Goal: Task Accomplishment & Management: Complete application form

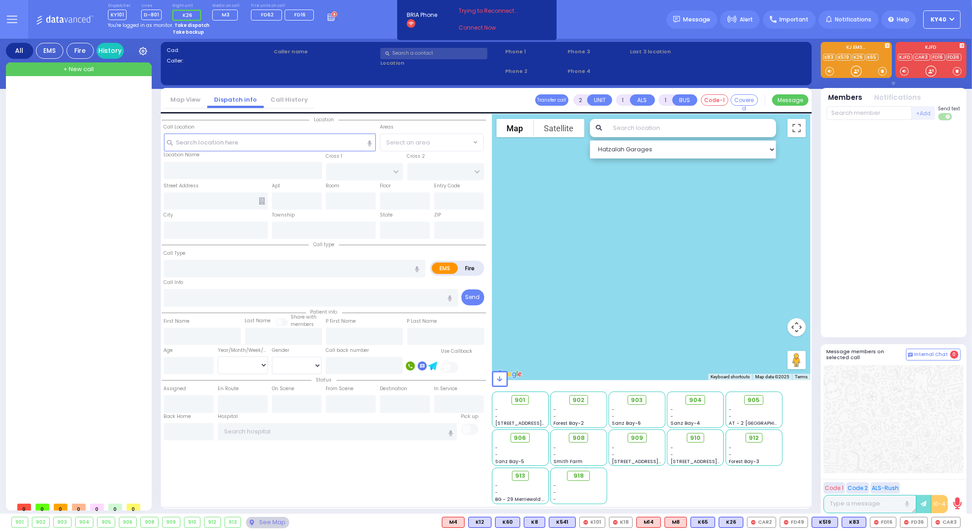
select select "4"
click at [0, 0] on button "Monitor" at bounding box center [0, 0] width 0 height 0
click at [91, 178] on div at bounding box center [80, 291] width 136 height 412
click at [469, 27] on link "Connect Now" at bounding box center [495, 28] width 72 height 8
click at [472, 25] on link "Connect Now" at bounding box center [495, 28] width 72 height 8
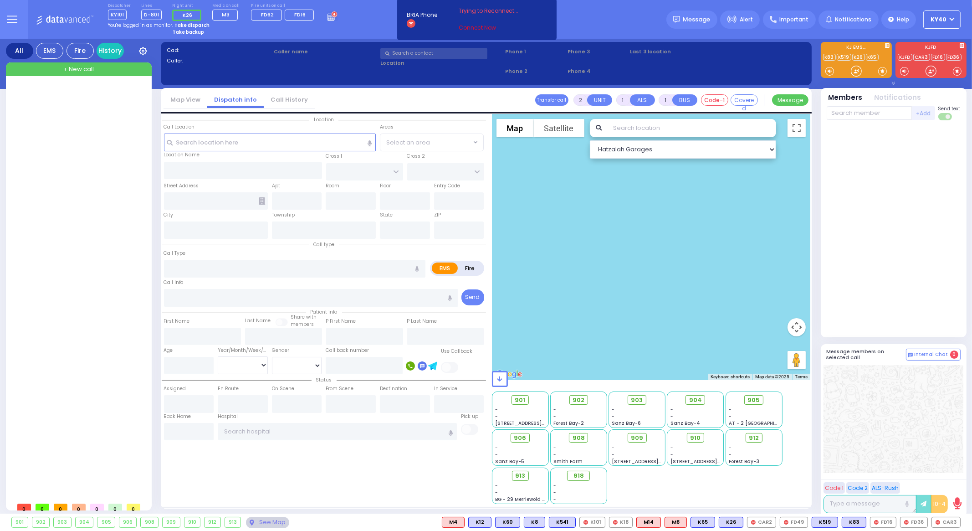
click at [463, 29] on link "Connect Now" at bounding box center [495, 28] width 72 height 8
click at [465, 28] on link "Connect Now" at bounding box center [495, 28] width 72 height 8
click at [477, 27] on link "Connect Now" at bounding box center [495, 28] width 72 height 8
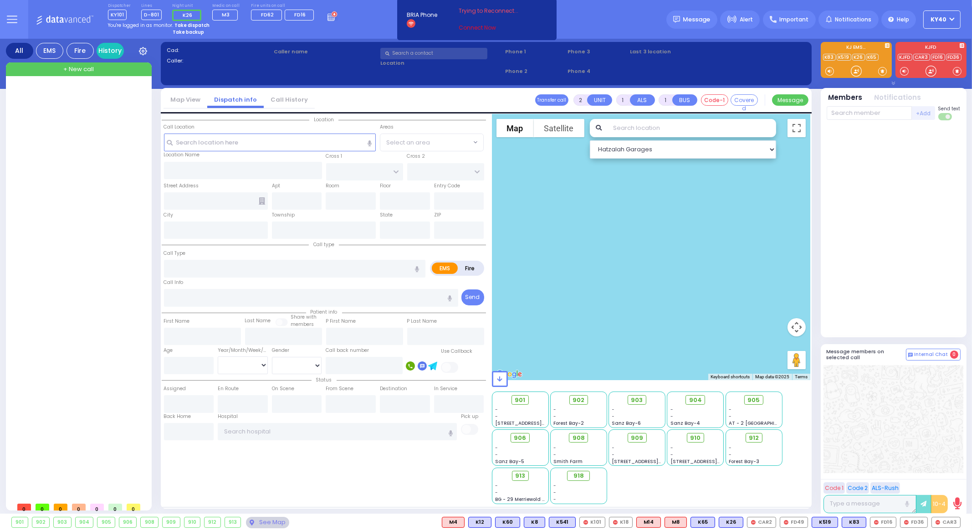
click at [477, 27] on link "Connect Now" at bounding box center [495, 28] width 72 height 8
click at [481, 28] on link "Connect Now" at bounding box center [495, 28] width 72 height 8
click at [480, 26] on link "Connect Now" at bounding box center [495, 28] width 72 height 8
click at [478, 27] on link "Connect Now" at bounding box center [495, 28] width 72 height 8
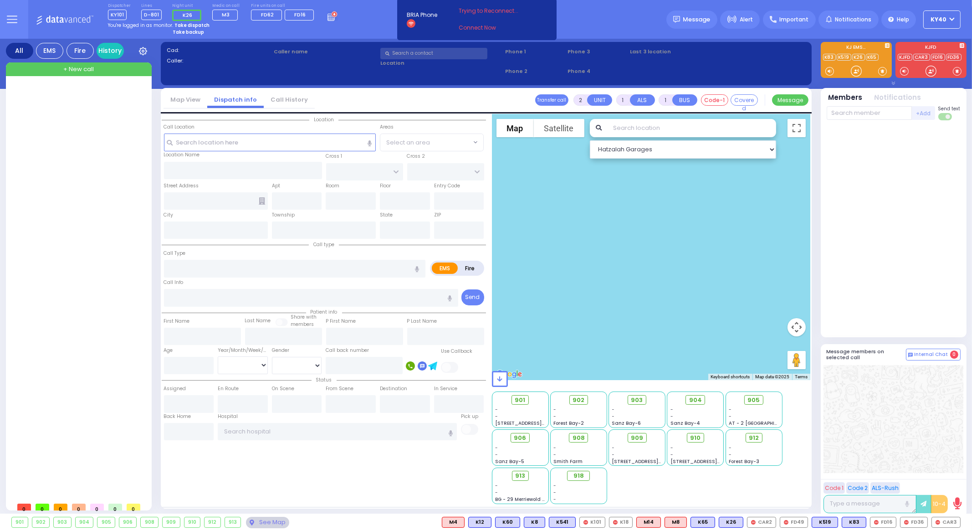
click at [478, 27] on link "Connect Now" at bounding box center [495, 28] width 72 height 8
click at [480, 12] on span "Trying to Reconnect..." at bounding box center [495, 11] width 72 height 8
click at [483, 27] on link "Connect Now" at bounding box center [495, 28] width 72 height 8
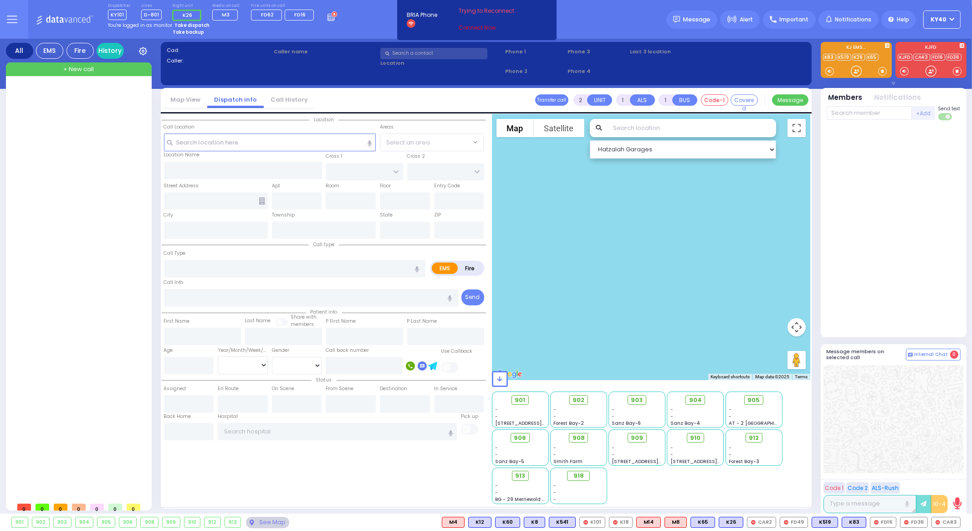
click at [486, 26] on link "Connect Now" at bounding box center [495, 28] width 72 height 8
click at [486, 28] on link "Connect Now" at bounding box center [495, 28] width 72 height 8
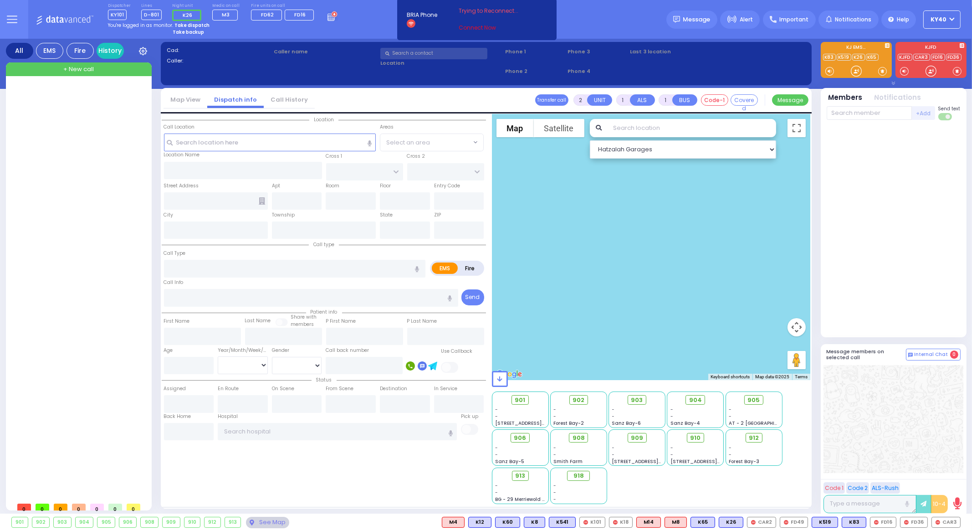
click at [486, 28] on link "Connect Now" at bounding box center [495, 28] width 72 height 8
click at [485, 28] on link "Connect Now" at bounding box center [495, 28] width 72 height 8
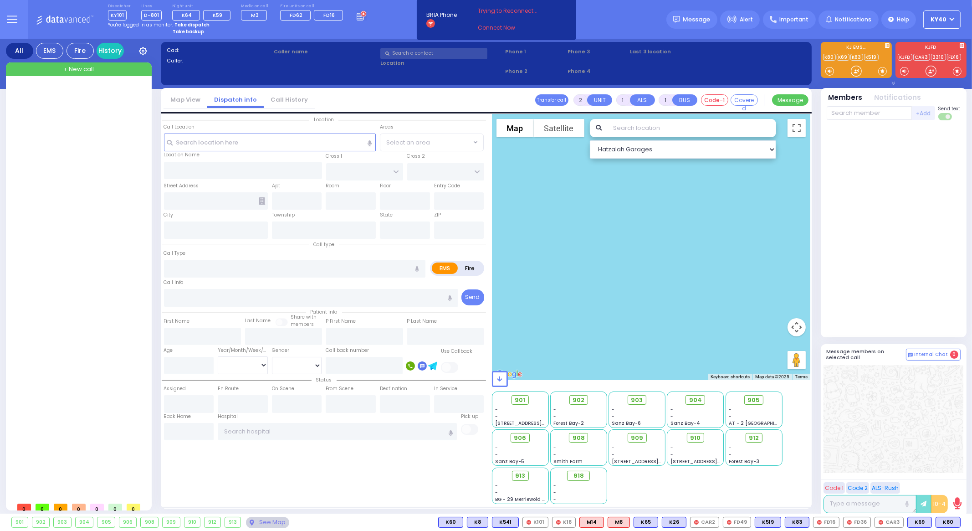
click at [184, 25] on strong "Take dispatch" at bounding box center [191, 24] width 35 height 7
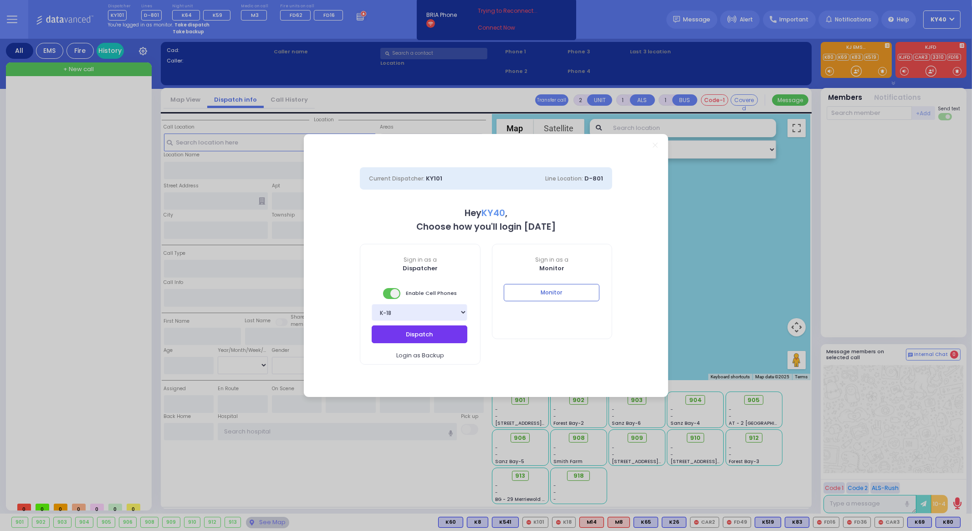
drag, startPoint x: 401, startPoint y: 331, endPoint x: 410, endPoint y: 316, distance: 17.8
click at [410, 316] on div "Sign in as a Dispatcher Enable Cell Phones Bay K-14 K-16 K-18 K-40 K-6 K-61 K-6…" at bounding box center [420, 304] width 121 height 121
click at [409, 317] on select "Bay K-14 K-16 K-18 K-40 K-6 K-61 K-63 K-67 K-72 Medic 7 K-68 K-48 D-801 D-802 D…" at bounding box center [420, 312] width 96 height 17
select select "5"
click at [372, 304] on select "Bay K-14 K-16 K-18 K-40 K-6 K-61 K-63 K-67 K-72 Medic 7 K-68 K-48 D-801 D-802 D…" at bounding box center [420, 312] width 96 height 17
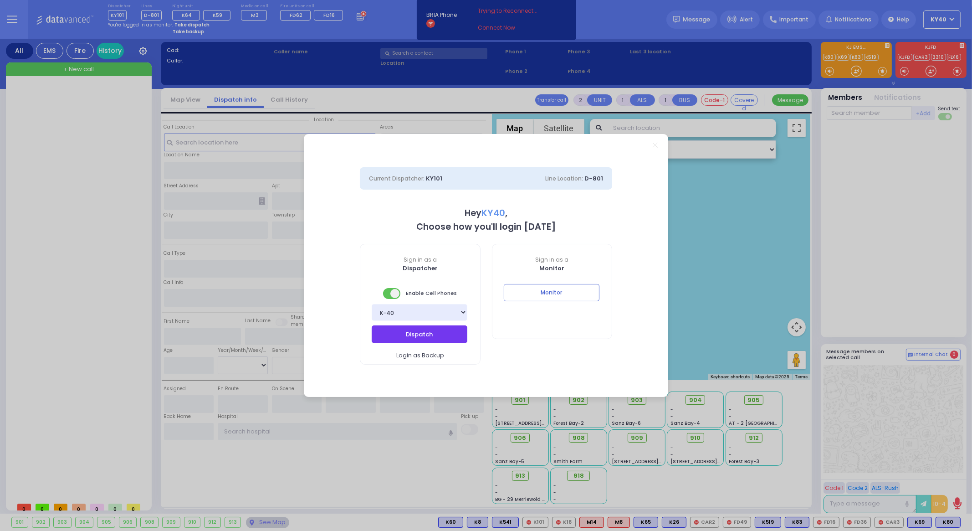
click at [404, 327] on button "Dispatch" at bounding box center [420, 333] width 96 height 17
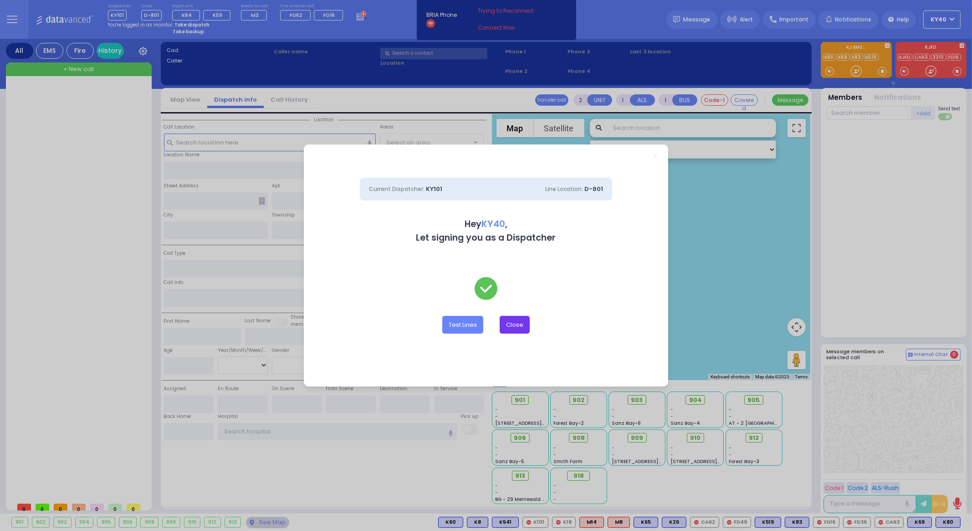
click at [516, 327] on button "Close" at bounding box center [515, 324] width 30 height 17
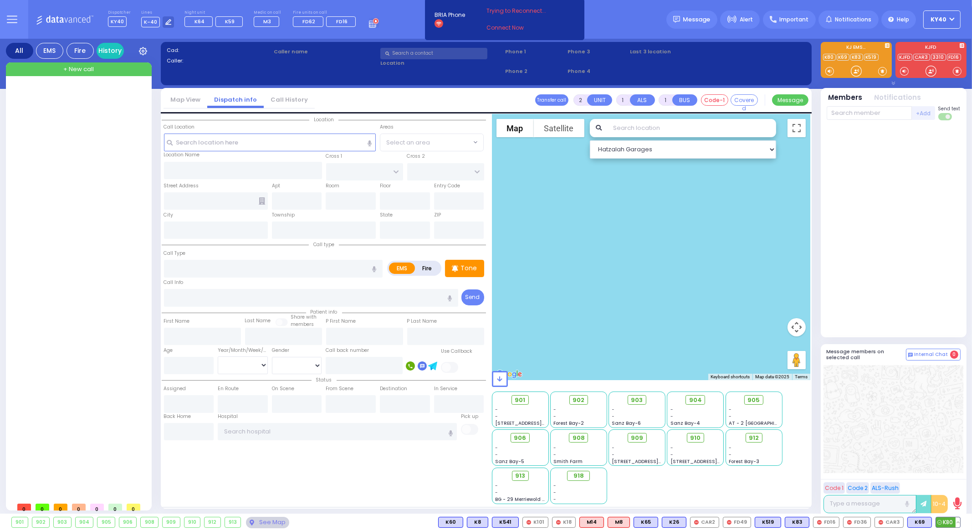
click at [956, 520] on button at bounding box center [957, 522] width 5 height 10
click at [929, 521] on button at bounding box center [929, 522] width 5 height 10
click at [900, 522] on button at bounding box center [901, 522] width 5 height 10
click at [868, 278] on div at bounding box center [894, 229] width 134 height 210
click at [515, 27] on link "Connect Now" at bounding box center [522, 28] width 72 height 8
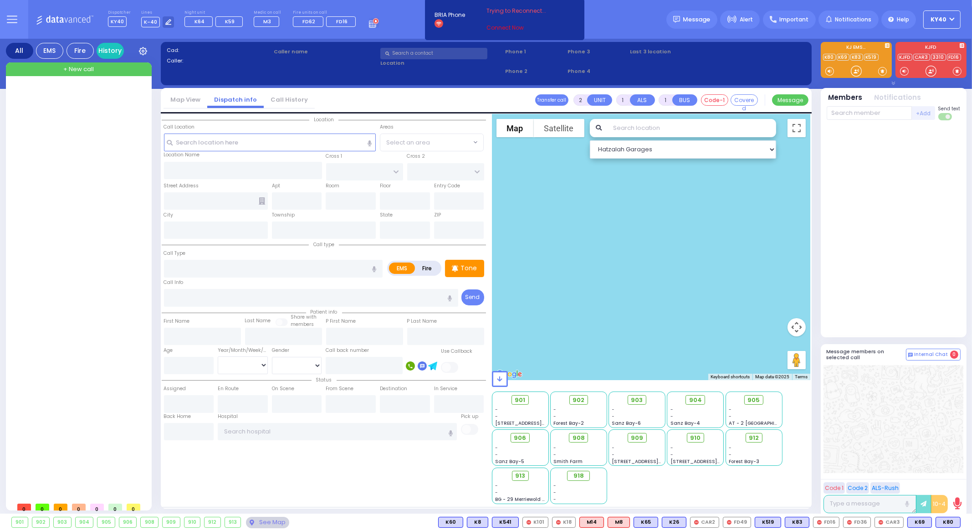
click at [508, 28] on link "Connect Now" at bounding box center [522, 28] width 72 height 8
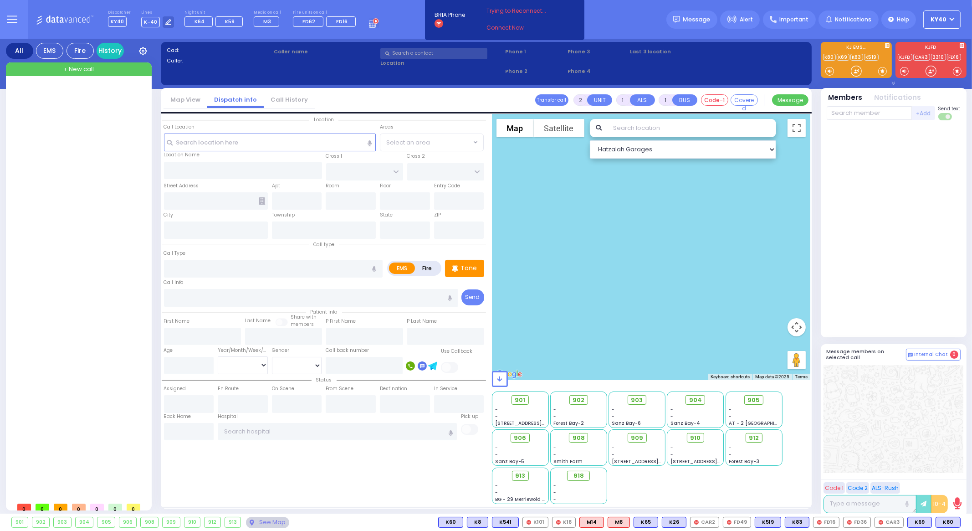
click at [7, 20] on icon at bounding box center [12, 20] width 10 height 0
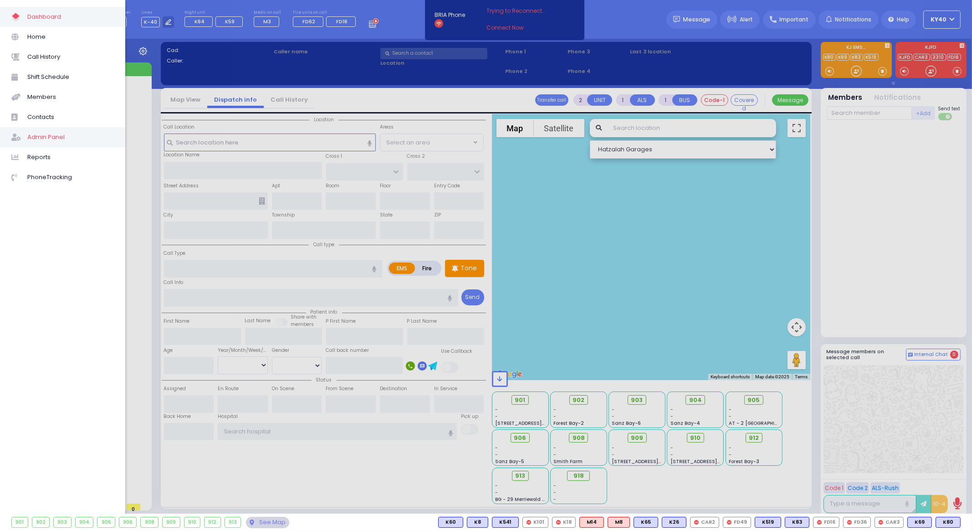
click at [41, 135] on span "Admin Panel" at bounding box center [70, 137] width 87 height 12
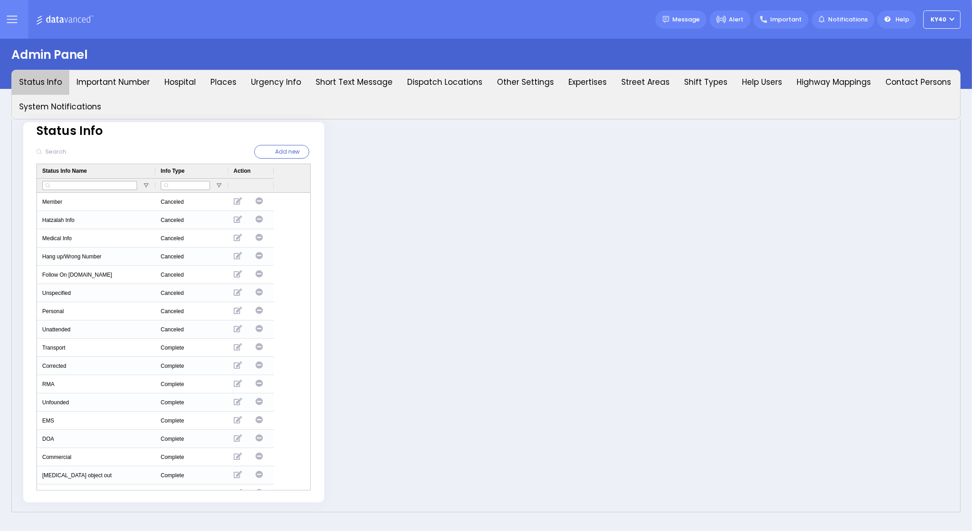
click at [15, 20] on icon at bounding box center [12, 19] width 10 height 10
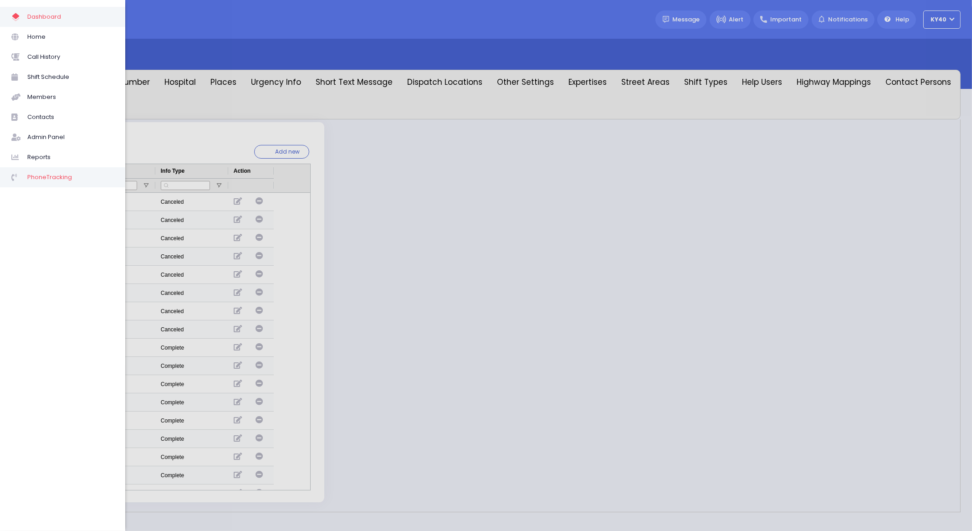
click at [61, 177] on span "PhoneTracking" at bounding box center [70, 177] width 87 height 12
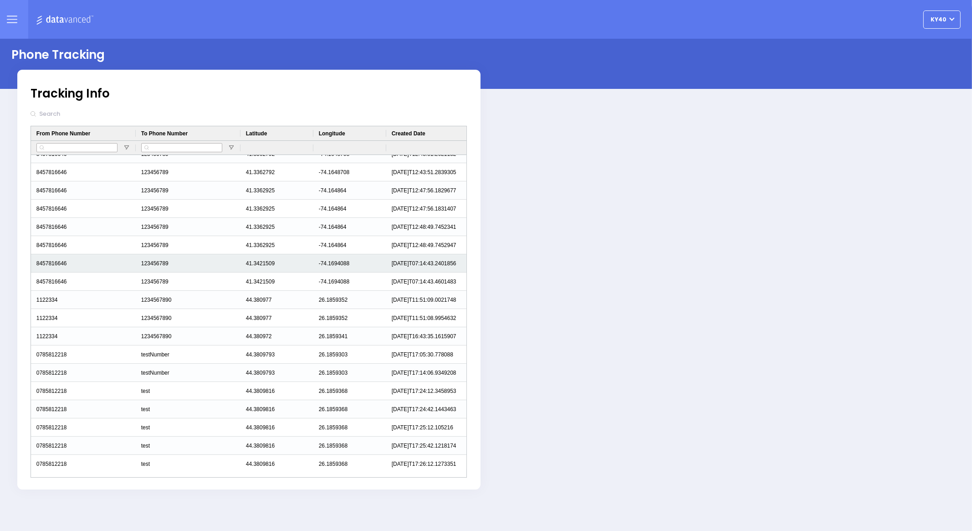
scroll to position [1963, 0]
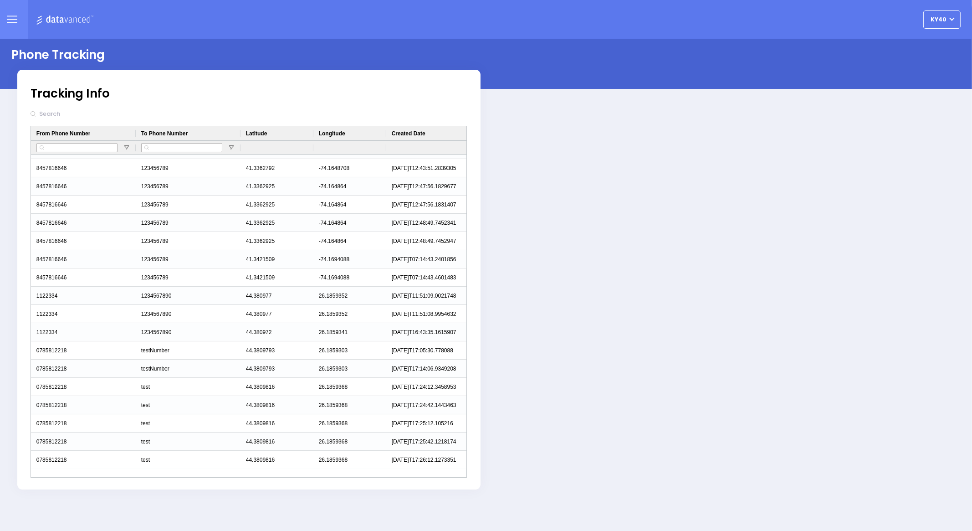
click at [551, 67] on div "Phone Tracking" at bounding box center [485, 54] width 949 height 31
click at [11, 23] on icon at bounding box center [12, 19] width 10 height 10
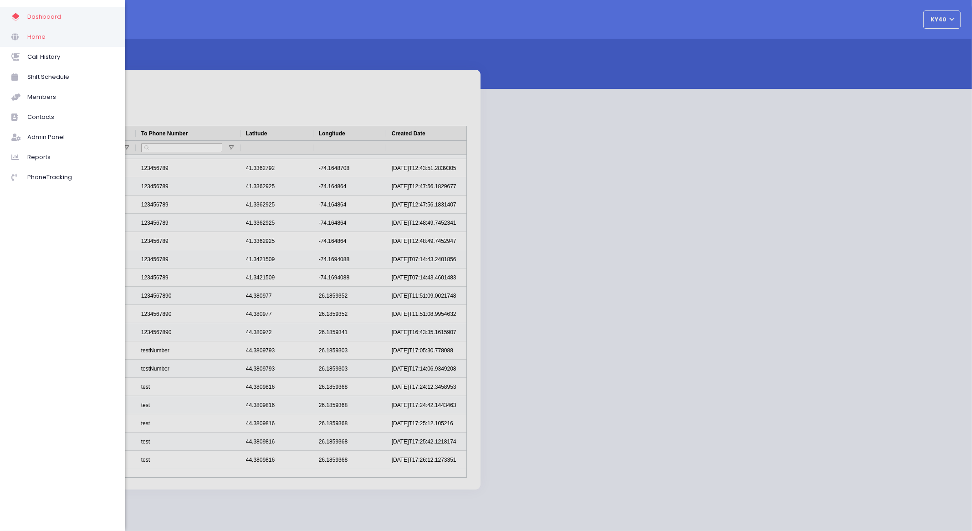
click at [38, 41] on span "Home" at bounding box center [70, 37] width 87 height 12
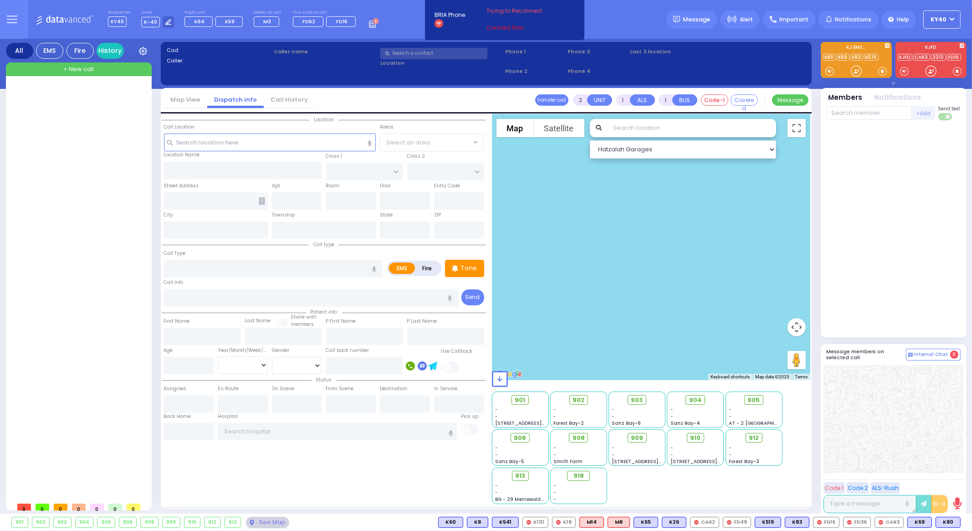
click at [510, 29] on link "Connect Now" at bounding box center [522, 28] width 72 height 8
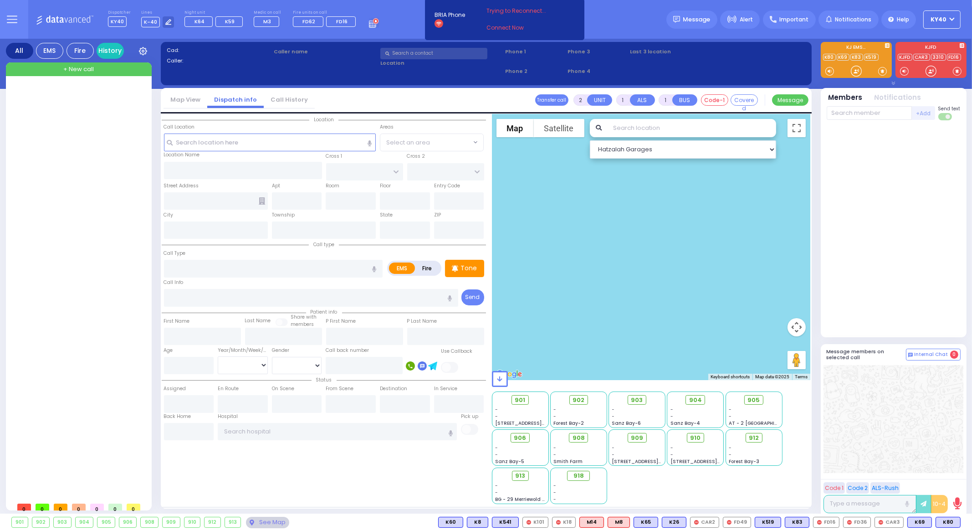
click at [510, 29] on link "Connect Now" at bounding box center [522, 28] width 72 height 8
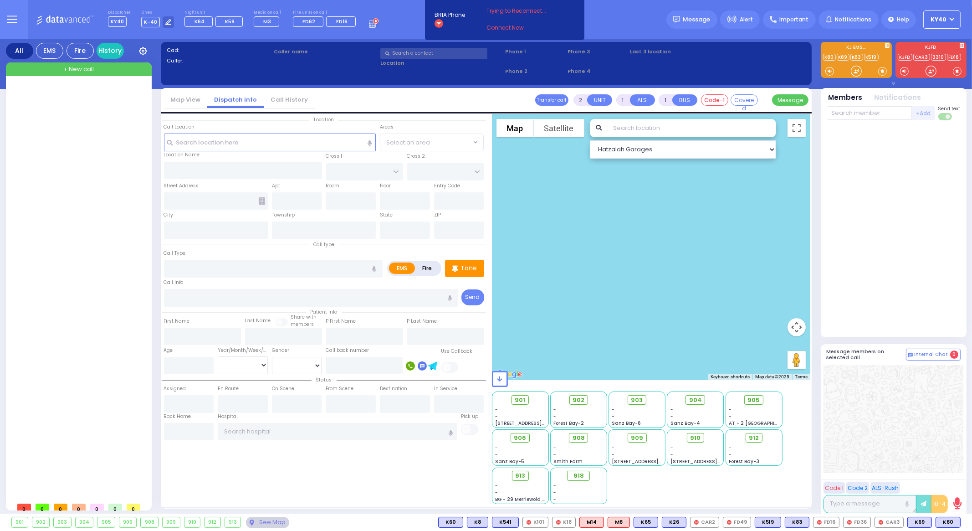
click at [437, 24] on rect at bounding box center [438, 23] width 9 height 9
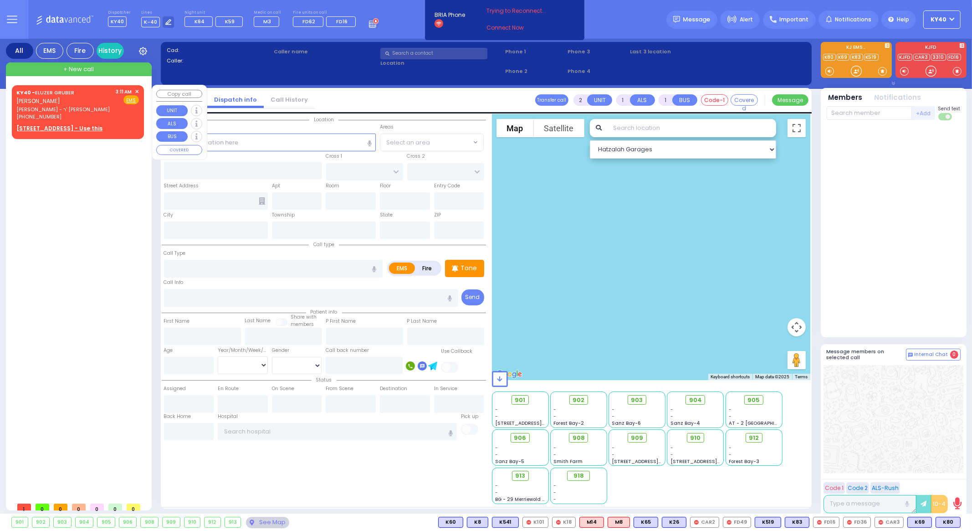
click at [97, 113] on div "(914) 760-0371" at bounding box center [64, 117] width 97 height 8
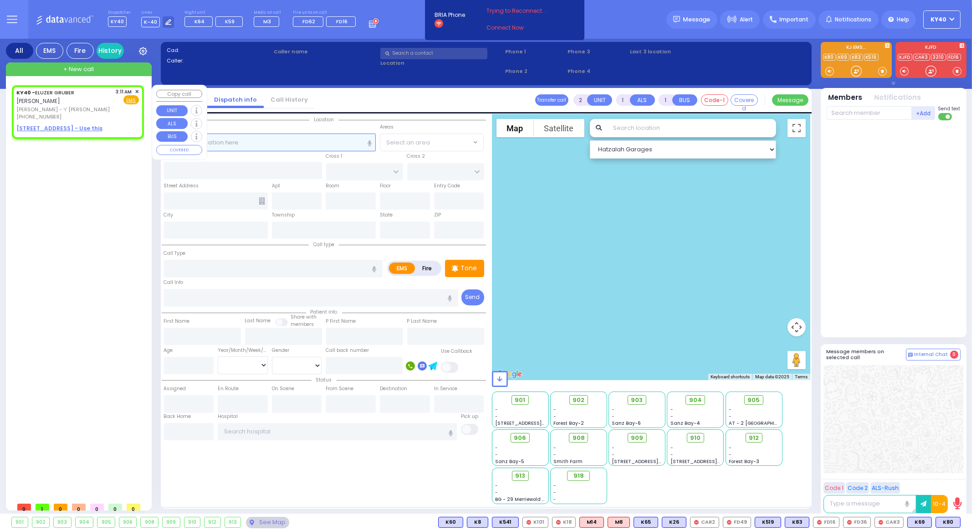
select select
radio input "true"
type input "ELUZER"
type input "GRUBER"
select select
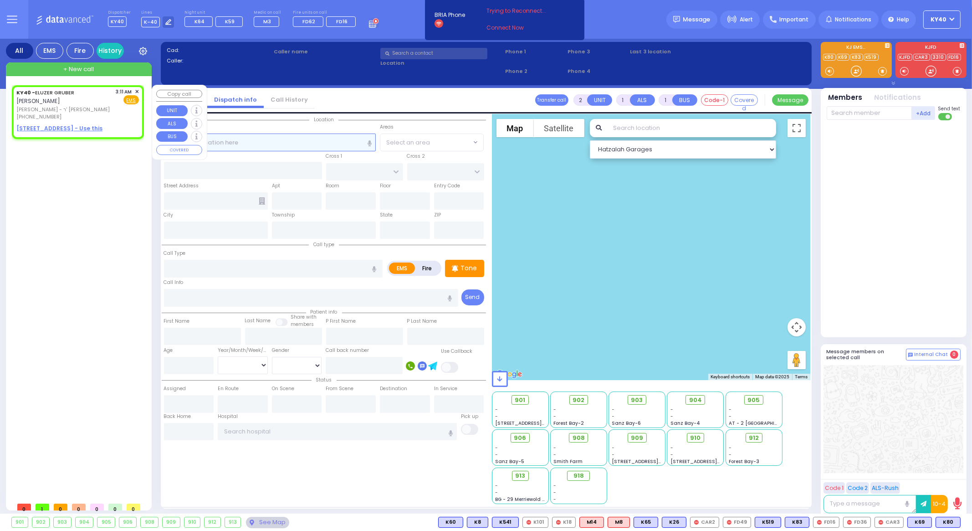
type input "03:11"
select select "Hatzalah Garages"
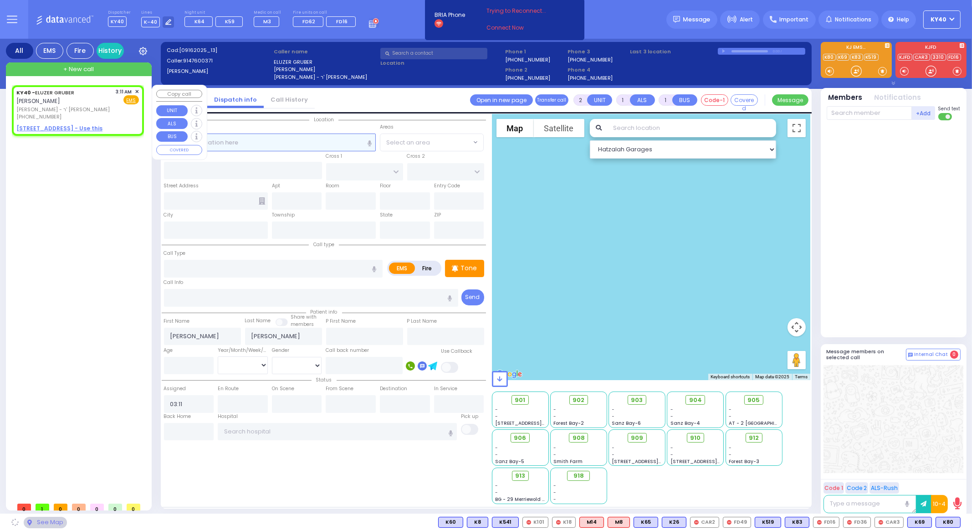
select select
radio input "true"
select select
select select "Hatzalah Garages"
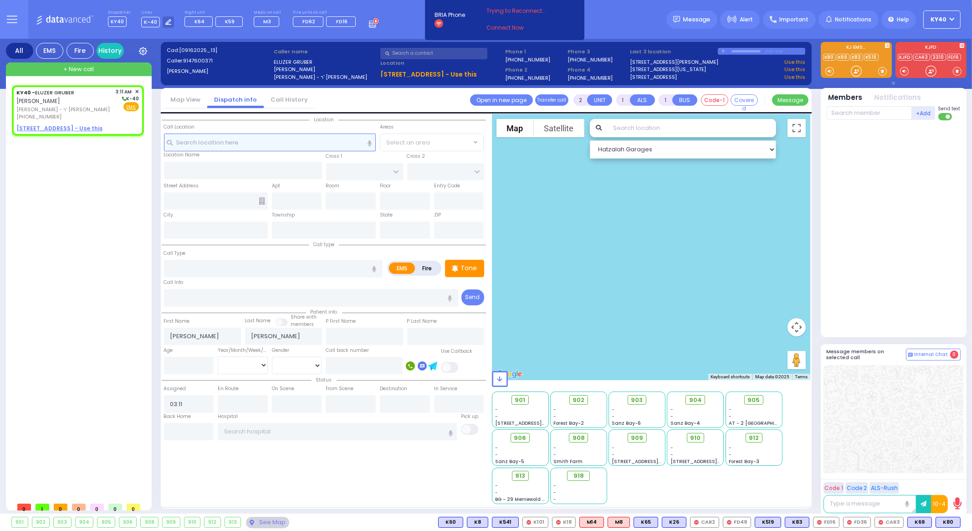
select select
radio input "true"
select select
select select "Hatzalah Garages"
select select
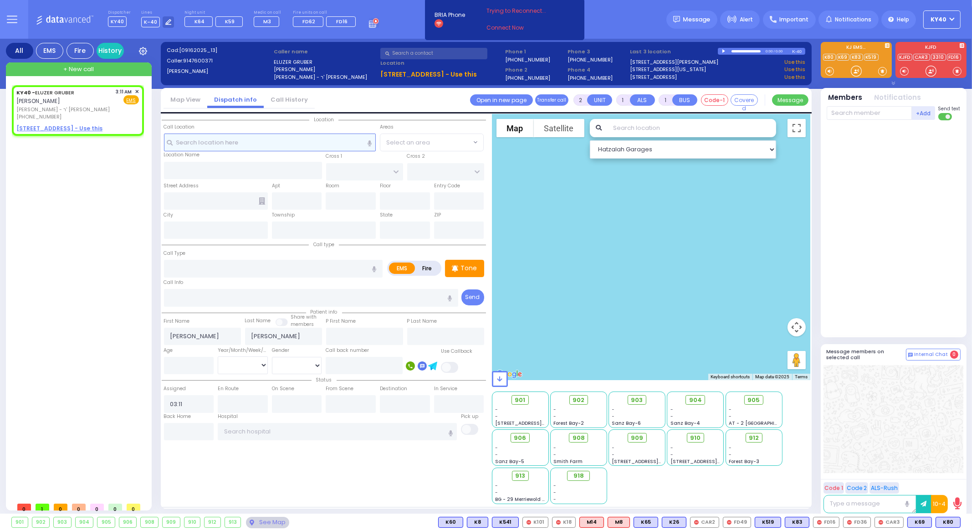
radio input "true"
select select
select select "Hatzalah Garages"
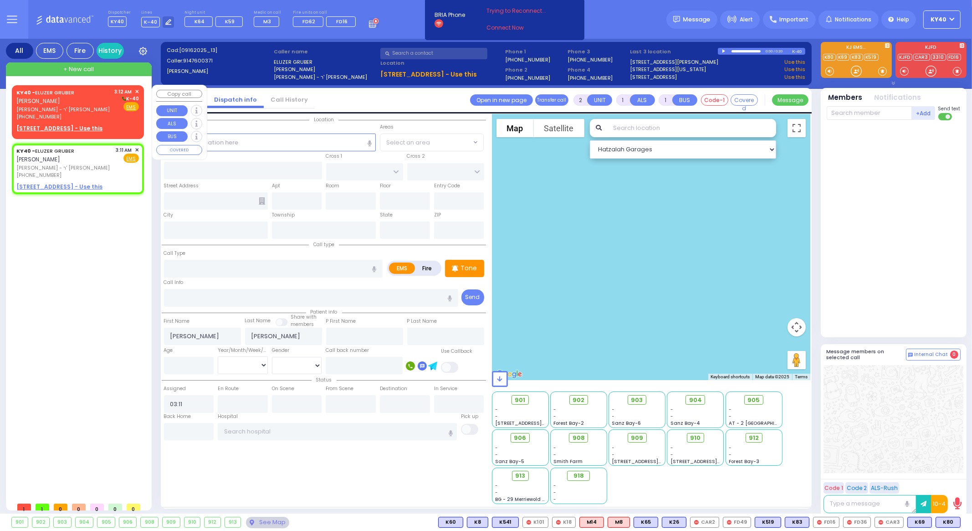
click at [139, 90] on div "KY40 - ELUZER GRUBER אלעזר גרובער הרר בנימין - ר' דוד עקשטיין (914) 760-0371 3:…" at bounding box center [78, 111] width 128 height 48
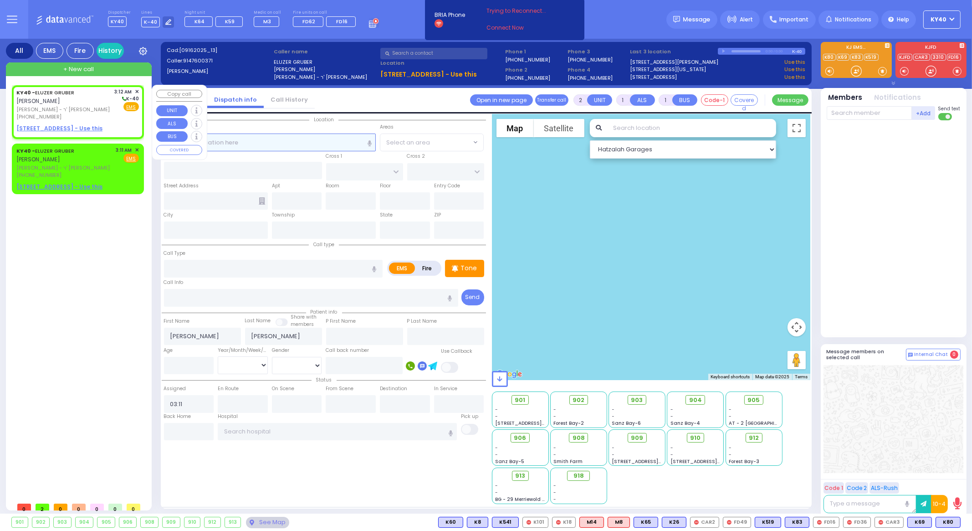
select select
radio input "true"
select select
type input "03:12"
select select "Hatzalah Garages"
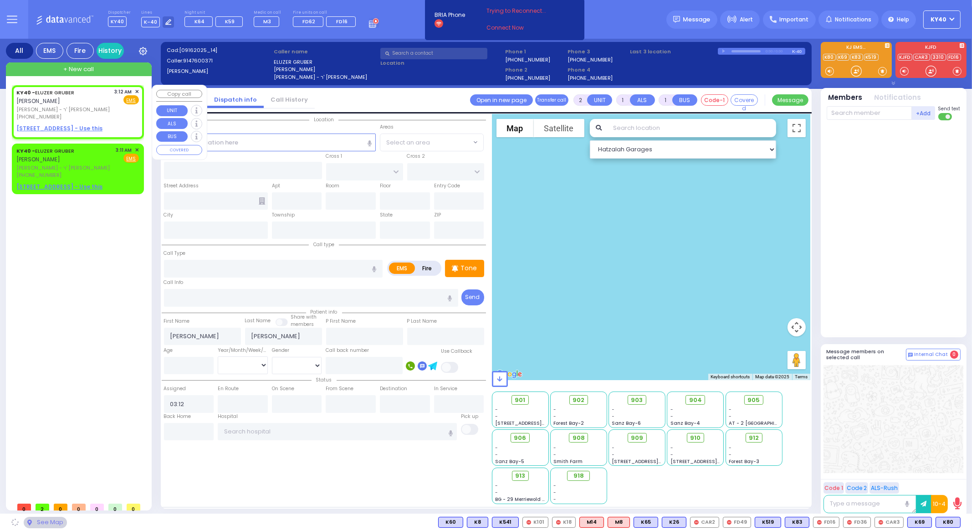
select select
radio input "true"
select select
click at [138, 91] on span "✕" at bounding box center [137, 92] width 4 height 8
select select "Hatzalah Garages"
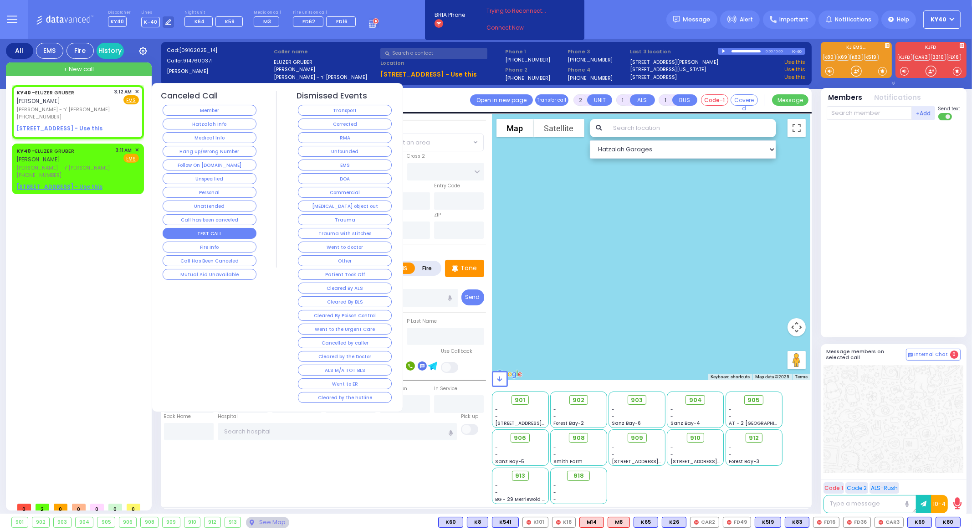
click at [182, 228] on button "TEST CALL" at bounding box center [210, 233] width 94 height 11
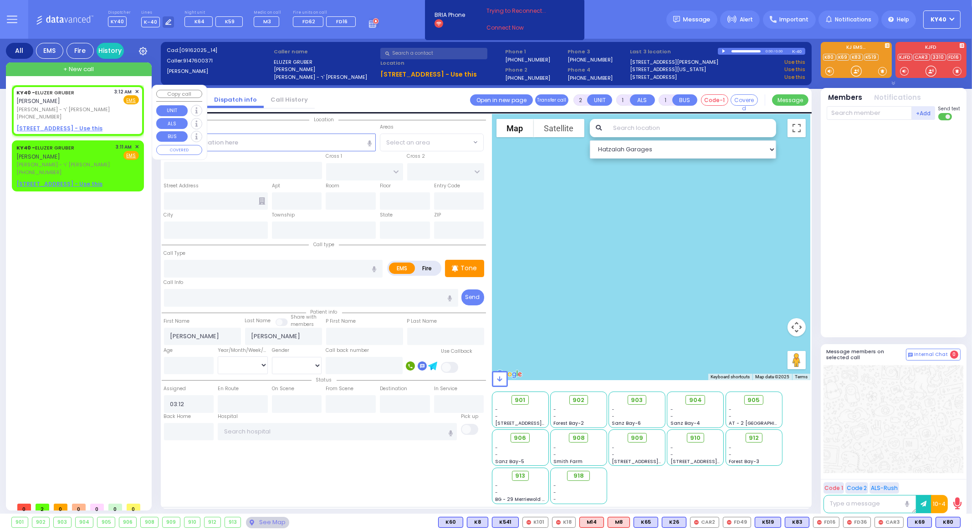
select select
radio input "true"
select select
select select "Hatzalah Garages"
click at [136, 91] on span "✕" at bounding box center [137, 92] width 4 height 8
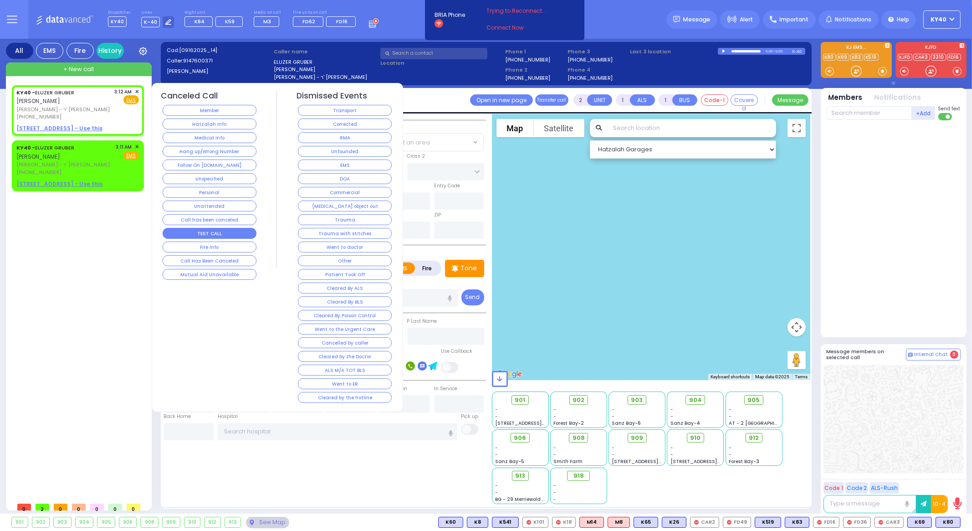
click at [182, 229] on button "TEST CALL" at bounding box center [210, 233] width 94 height 11
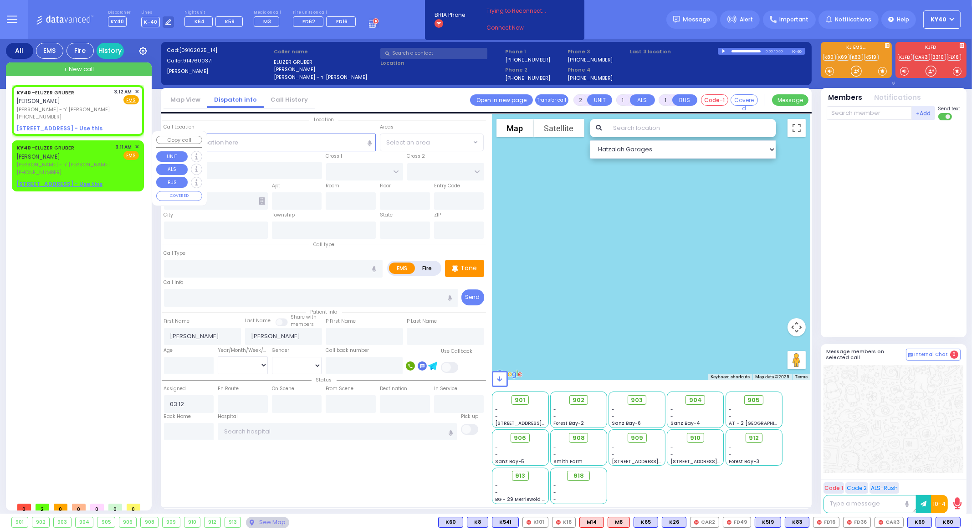
click at [106, 149] on div "KY40 - ELUZER GRUBER אלעזר גרובער הרר בנימין - ר' דוד עקשטיין (914) 760-0371 3:…" at bounding box center [77, 159] width 123 height 33
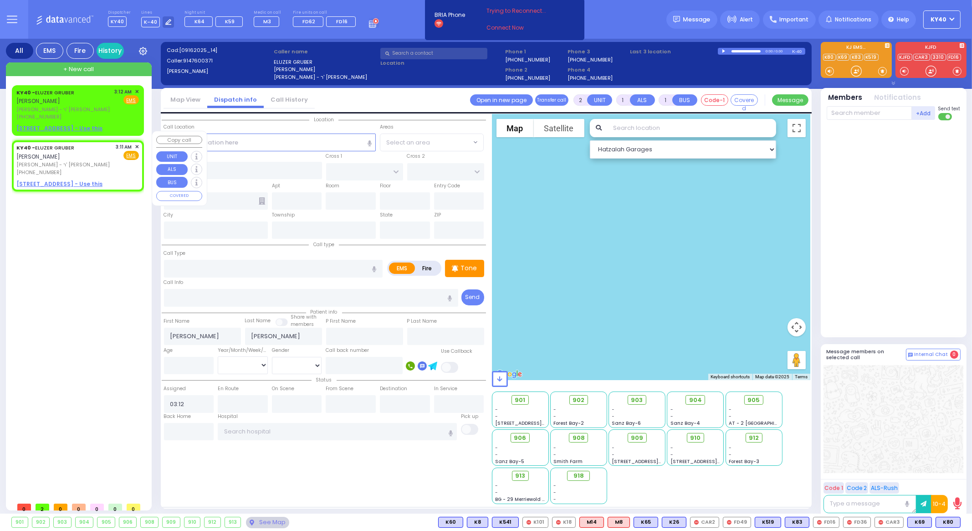
click at [103, 150] on div "KY40 - ELUZER GRUBER אלעזר גרובער הרר בנימין - ר' דוד עקשטיין (914) 760-0371 3:…" at bounding box center [77, 159] width 123 height 33
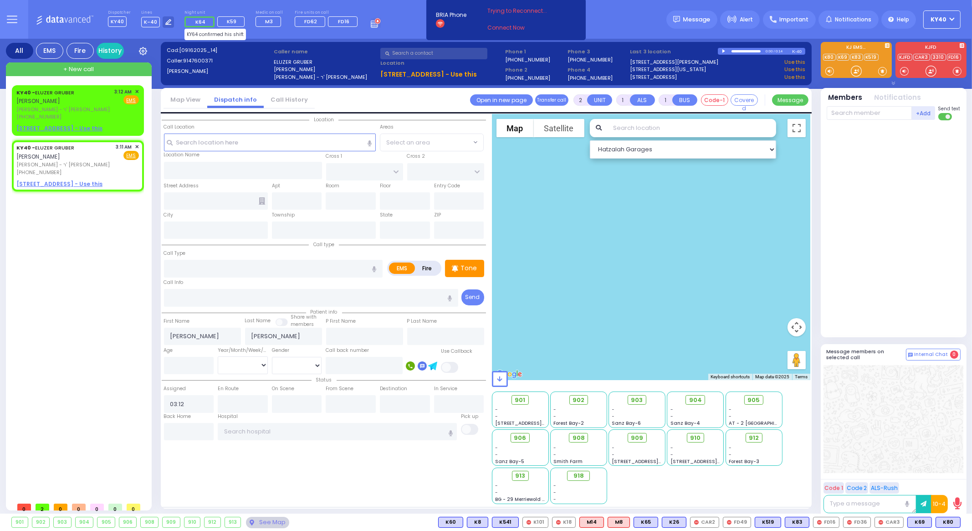
select select
radio input "true"
select select
type input "03:11"
select select "Hatzalah Garages"
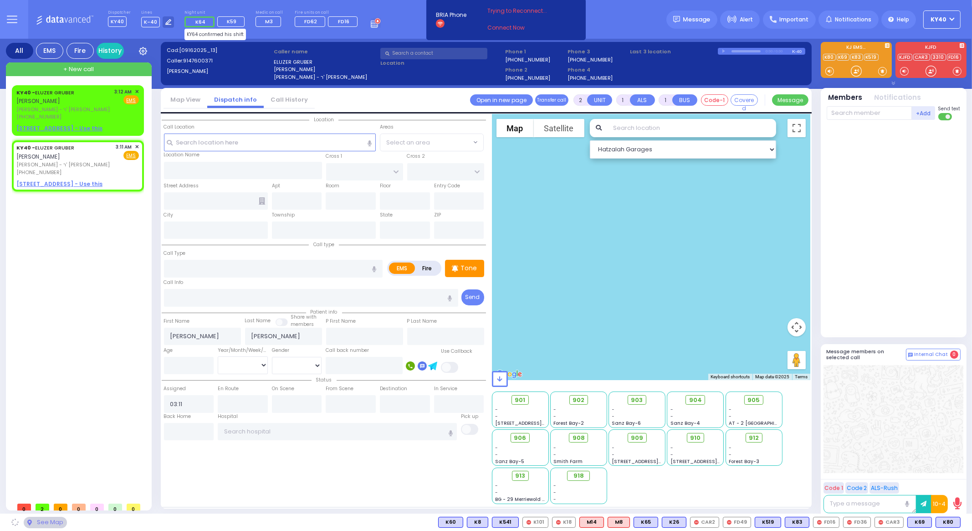
select select
radio input "true"
select select
select select "Hatzalah Garages"
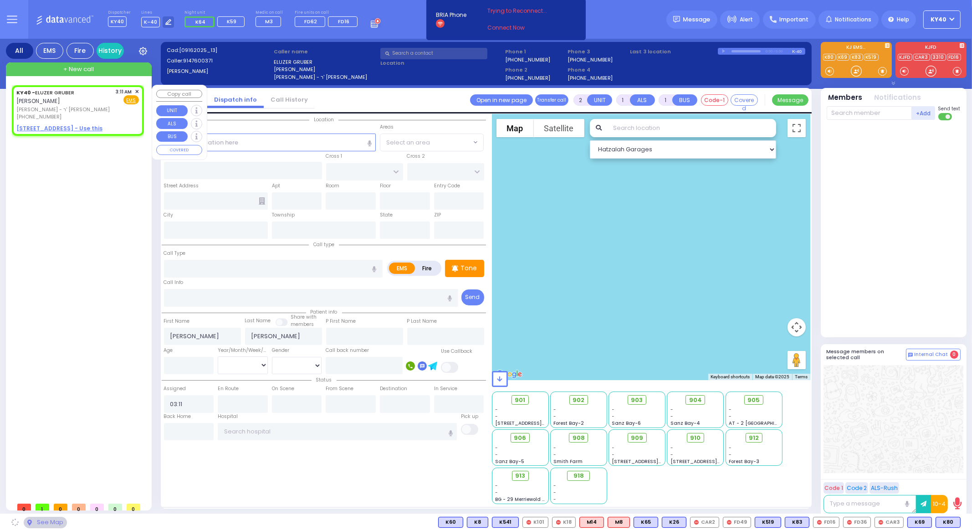
click at [82, 106] on span "הרר בנימין - ר' דוד עקשטיין" at bounding box center [64, 110] width 97 height 8
click at [138, 90] on span "✕" at bounding box center [137, 92] width 4 height 8
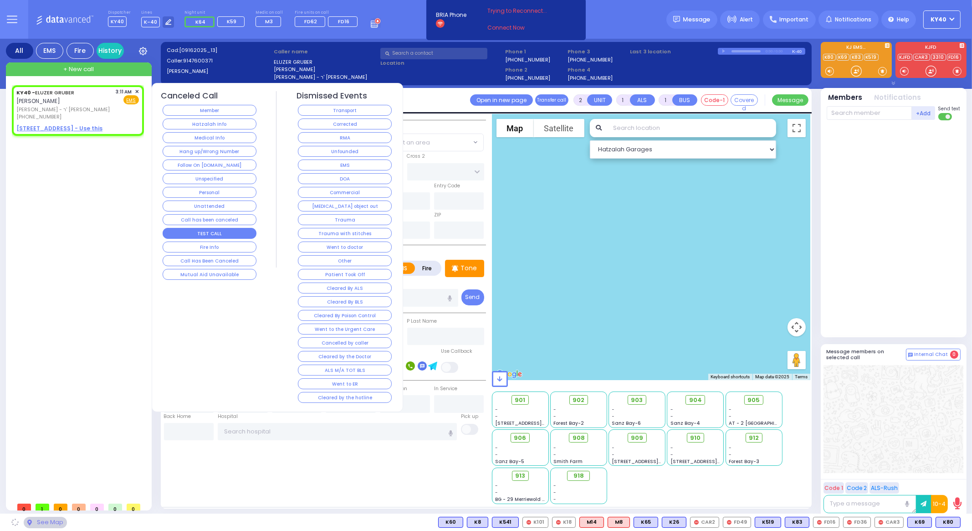
click at [195, 228] on button "TEST CALL" at bounding box center [210, 233] width 94 height 11
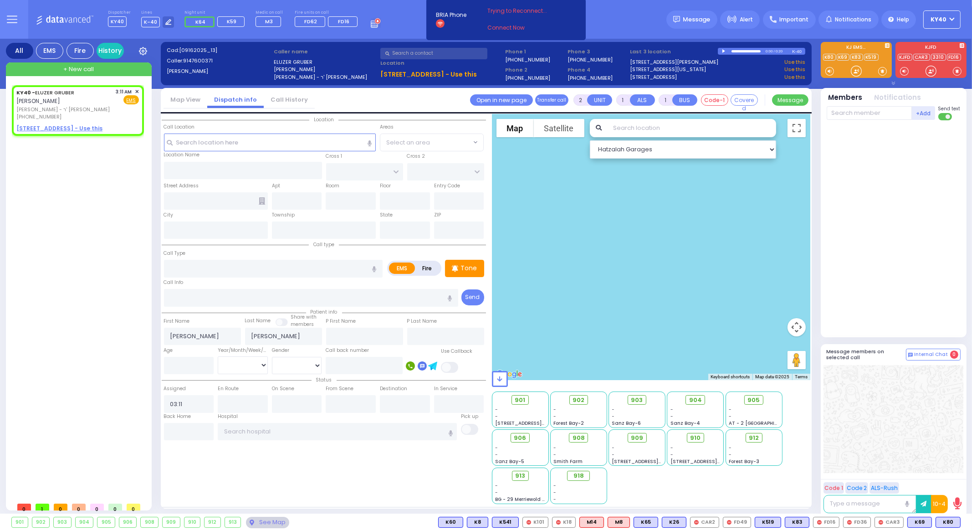
select select
radio input "true"
select select
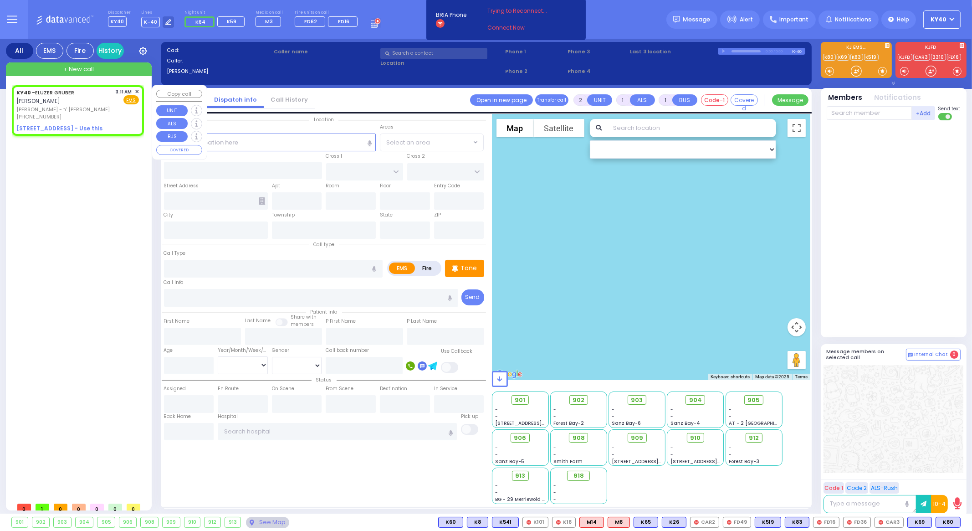
click at [68, 106] on span "הרר בנימין - ר' דוד עקשטיין" at bounding box center [64, 110] width 97 height 8
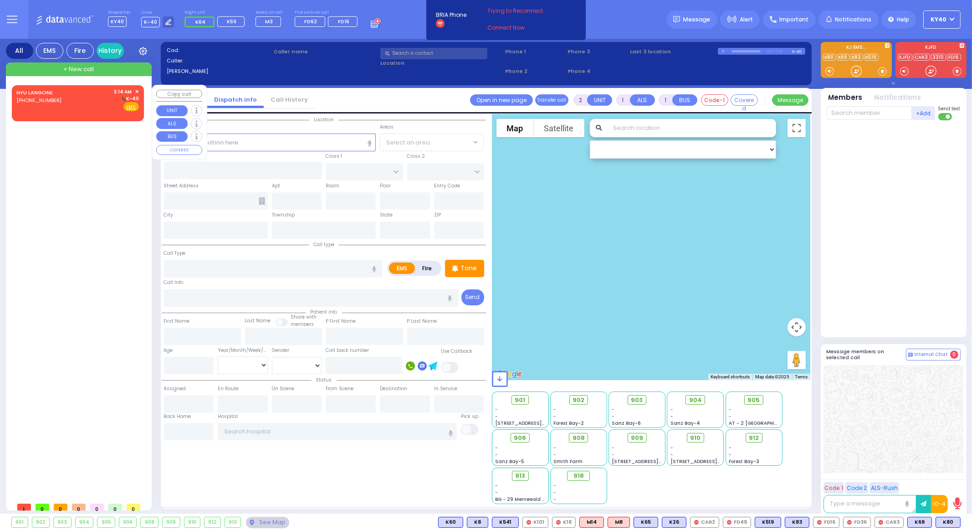
click at [85, 102] on div "NYU LANGONE (212) 263-7000 3:14 AM ✕ K-40" at bounding box center [77, 100] width 123 height 24
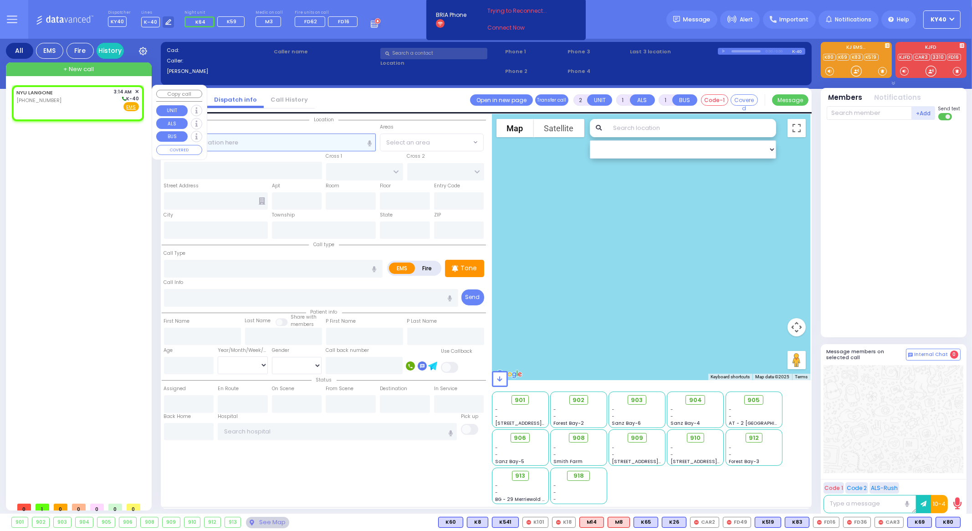
select select
radio input "true"
select select
type input "03:14"
select select "Hatzalah Garages"
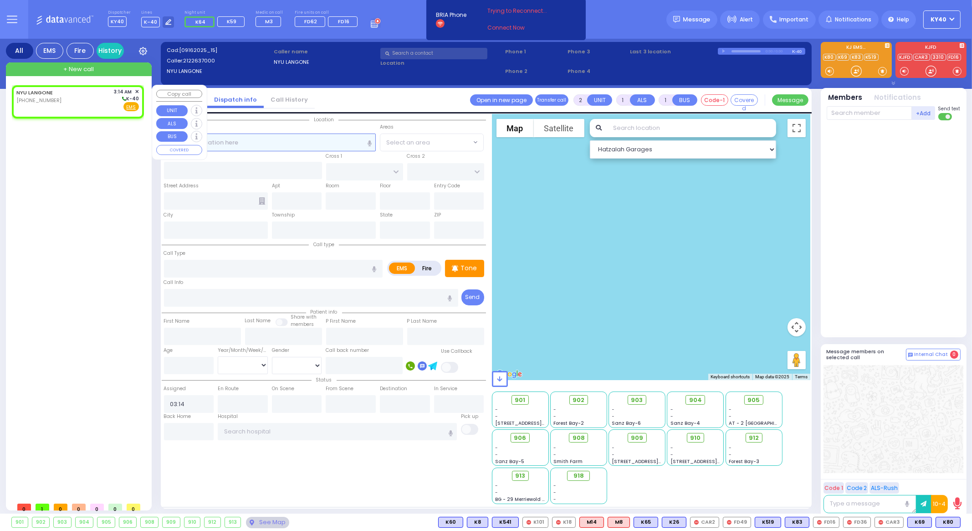
select select
radio input "true"
select select
select select "Hatzalah Garages"
click at [9, 20] on icon at bounding box center [12, 19] width 10 height 10
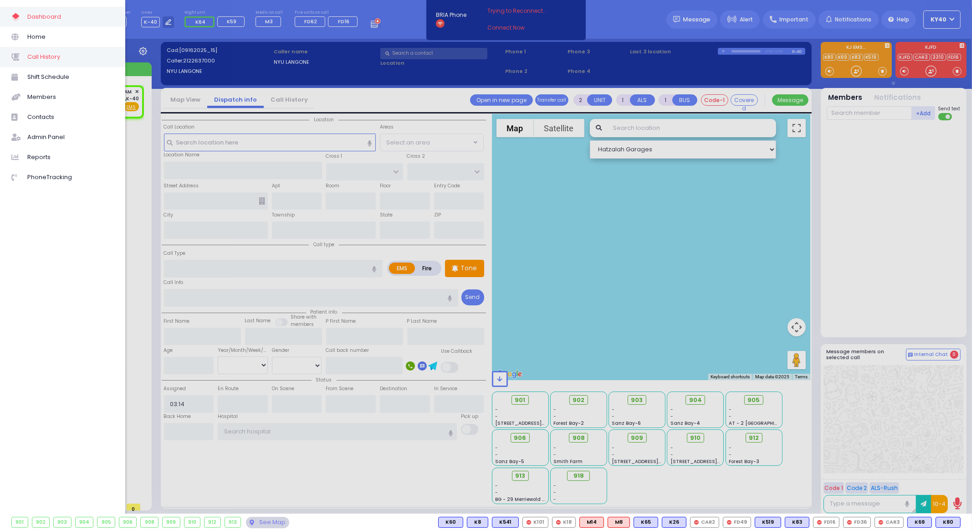
click at [36, 59] on span "Call History" at bounding box center [70, 57] width 87 height 12
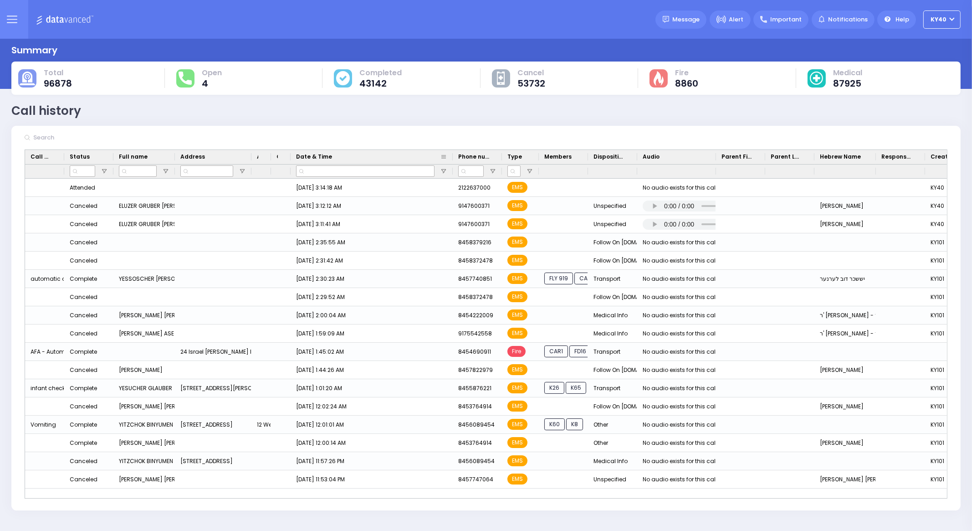
drag, startPoint x: 326, startPoint y: 153, endPoint x: 451, endPoint y: 162, distance: 125.5
click at [451, 160] on div at bounding box center [453, 157] width 4 height 14
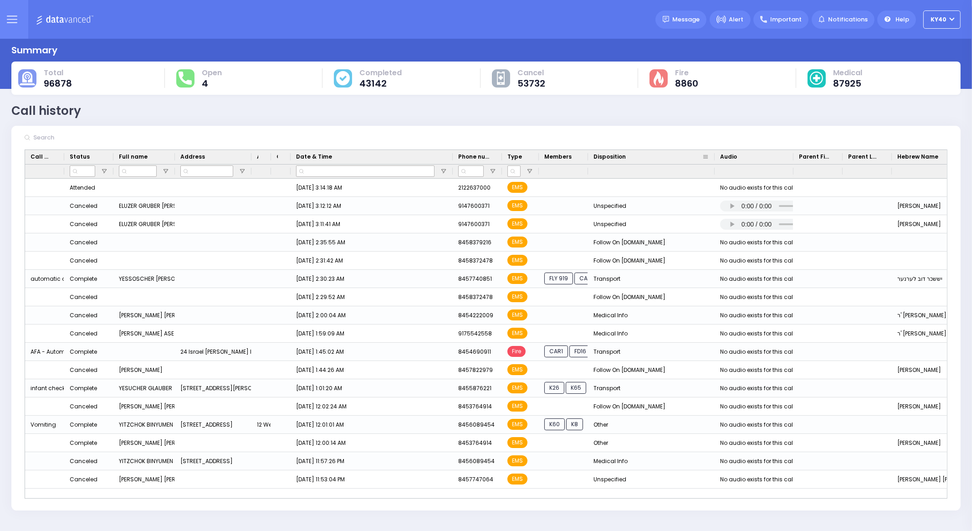
drag, startPoint x: 636, startPoint y: 156, endPoint x: 704, endPoint y: 158, distance: 67.4
click at [714, 156] on div at bounding box center [715, 157] width 4 height 14
click at [18, 22] on button at bounding box center [11, 19] width 33 height 39
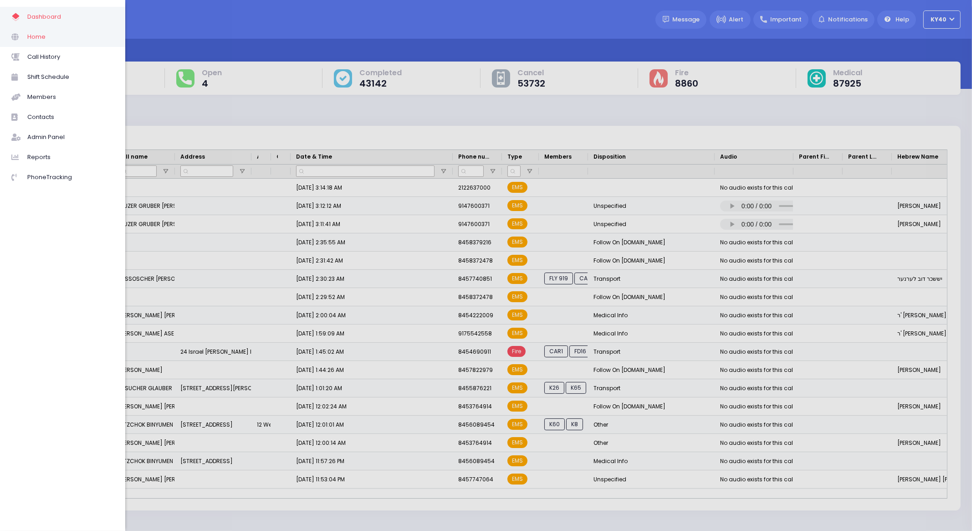
click at [25, 37] on span at bounding box center [19, 37] width 16 height 12
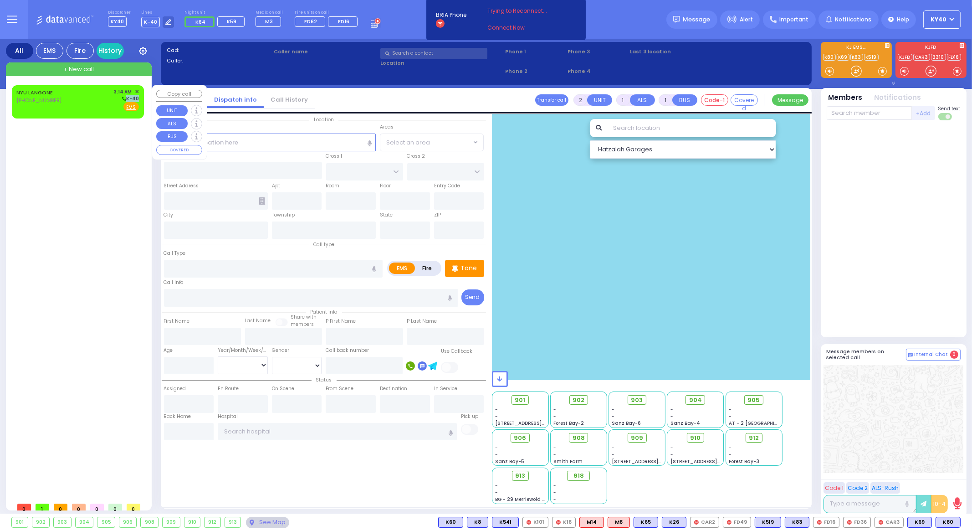
click at [108, 102] on div "NYU LANGONE [PHONE_NUMBER] 3:14 AM ✕ K-40" at bounding box center [77, 100] width 123 height 24
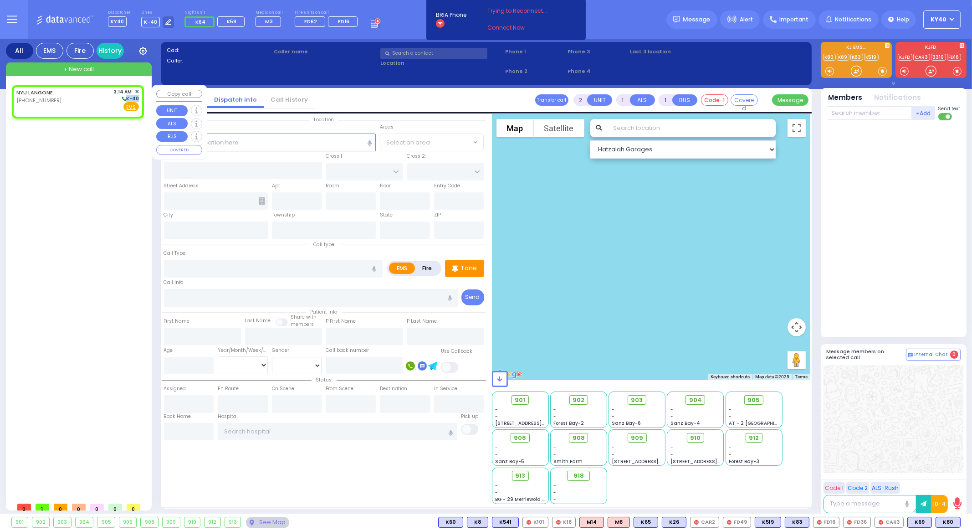
select select
radio input "true"
select select
type input "03:14"
select select "Hatzalah Garages"
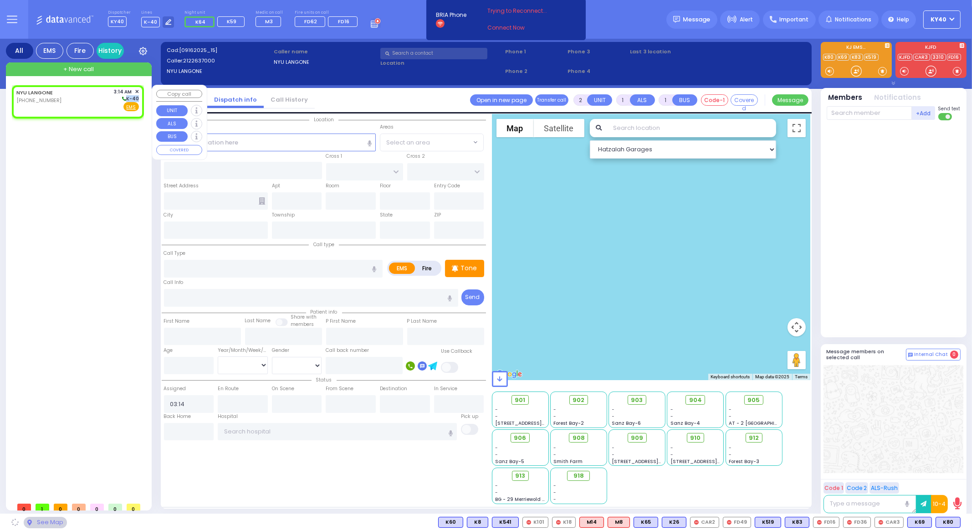
click at [105, 99] on div "NYU LANGONE [PHONE_NUMBER] 3:14 AM ✕ K-40" at bounding box center [77, 100] width 123 height 24
select select
radio input "true"
select select
select select "Hatzalah Garages"
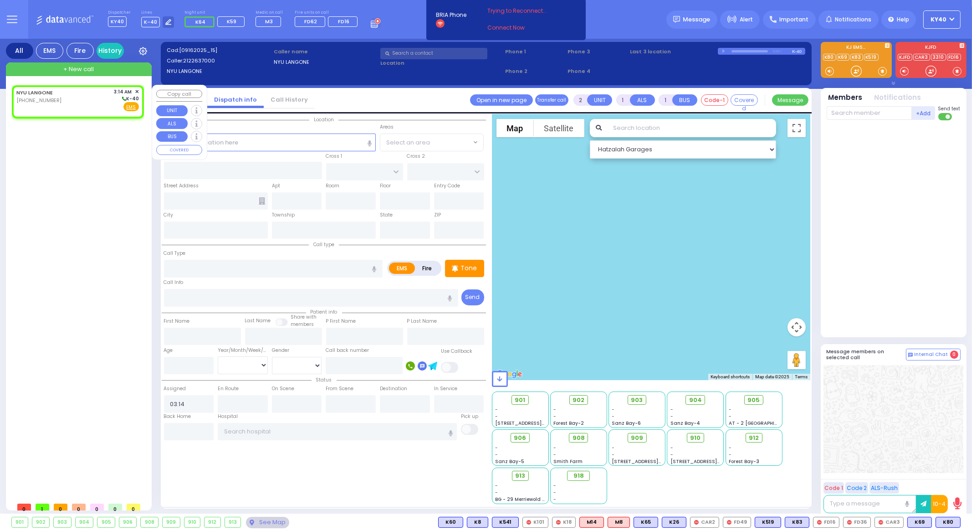
click at [135, 90] on span "✕" at bounding box center [137, 92] width 4 height 8
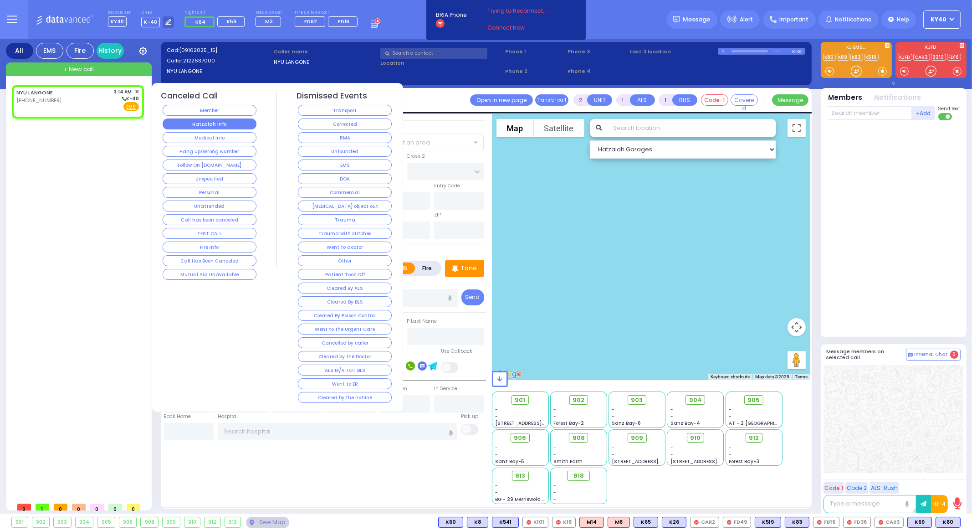
click at [182, 119] on button "Hatzalah Info" at bounding box center [210, 123] width 94 height 11
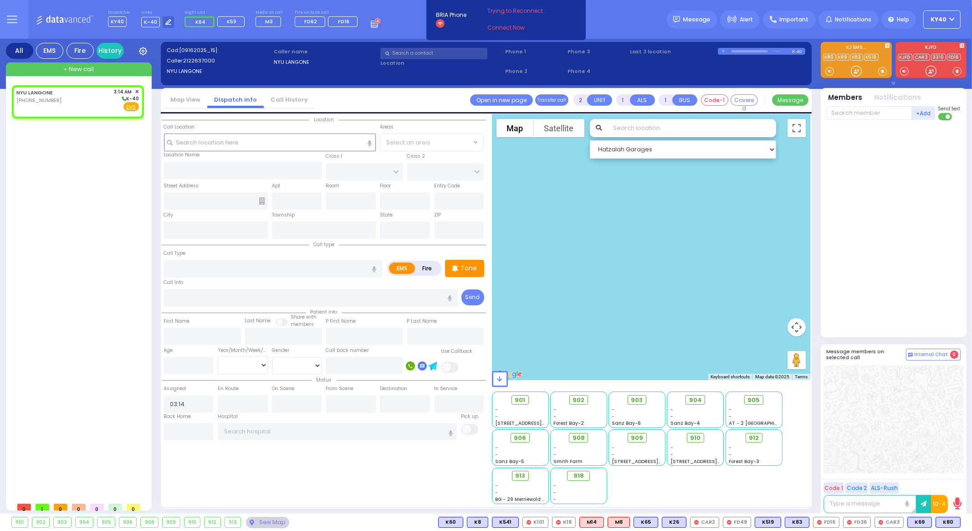
select select
radio input "true"
select select
click at [503, 28] on link "Connect Now" at bounding box center [523, 28] width 72 height 8
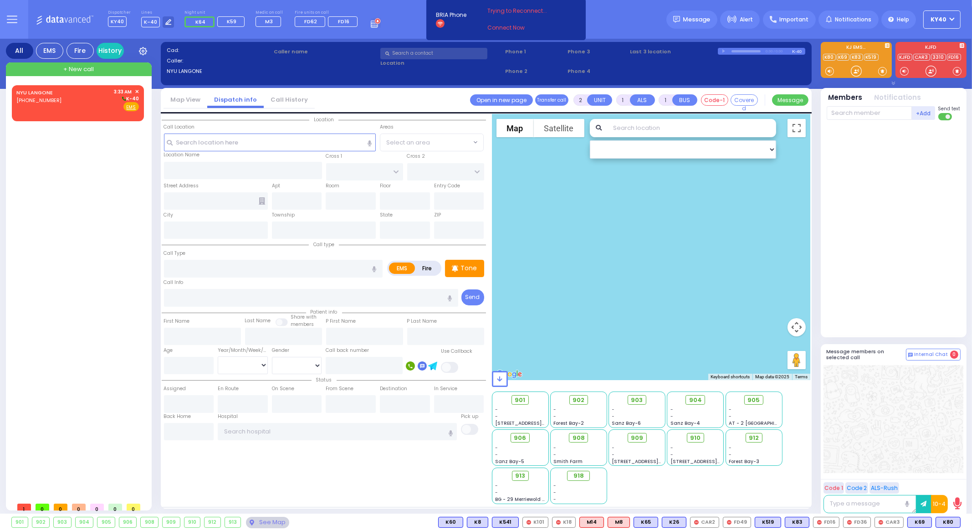
click at [16, 18] on icon at bounding box center [12, 19] width 10 height 10
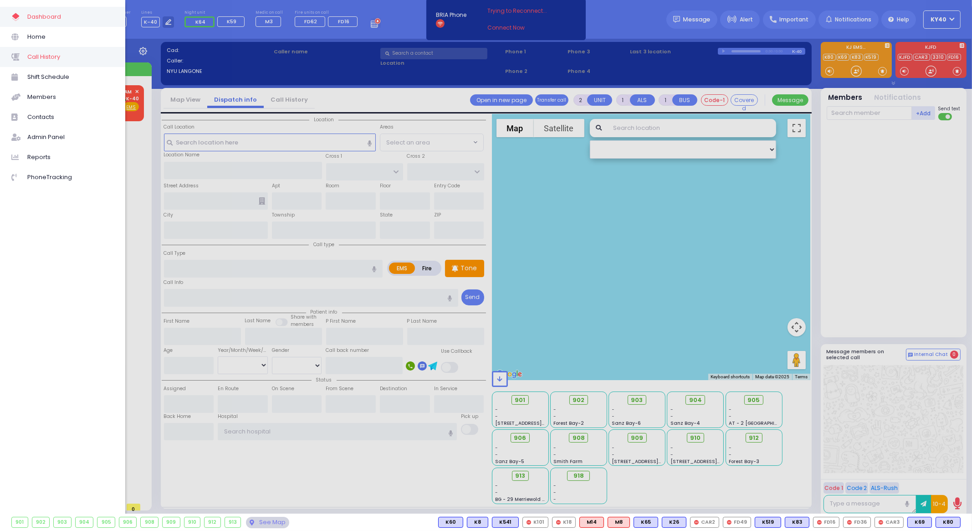
click at [32, 53] on span "Call History" at bounding box center [70, 57] width 87 height 12
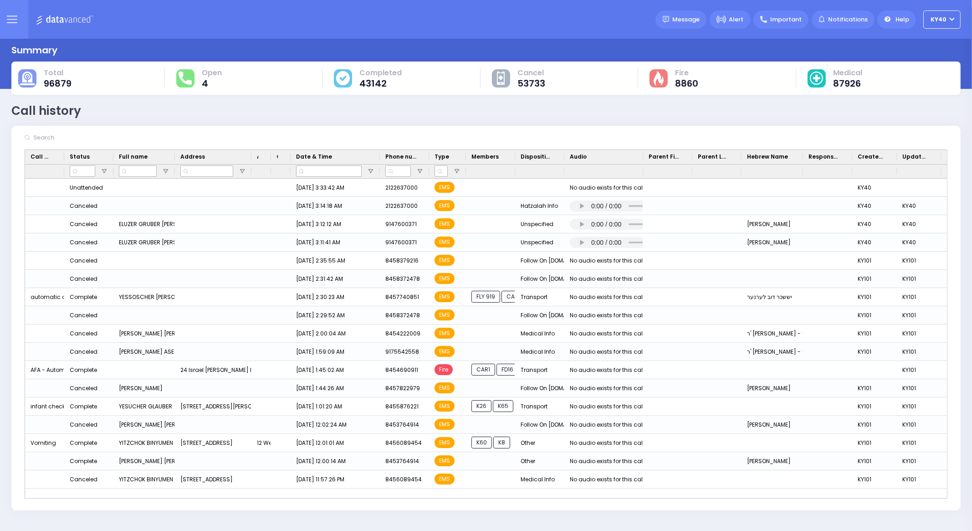
drag, startPoint x: 326, startPoint y: 158, endPoint x: 378, endPoint y: 165, distance: 52.8
click at [378, 165] on div "Call Type Status Full name Age" at bounding box center [507, 164] width 965 height 28
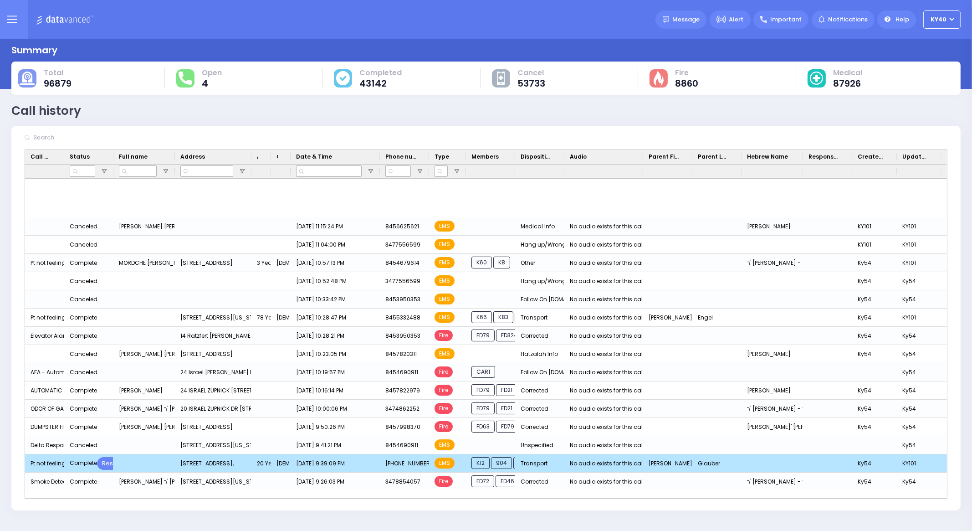
scroll to position [398, 0]
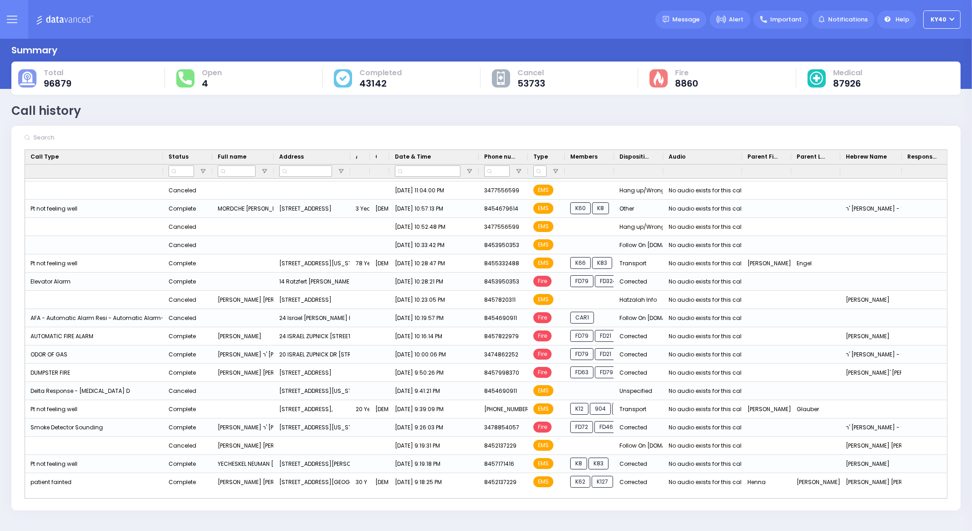
drag, startPoint x: 63, startPoint y: 157, endPoint x: 166, endPoint y: 181, distance: 105.8
click at [163, 179] on div "Call Type Status Full name" at bounding box center [486, 324] width 922 height 348
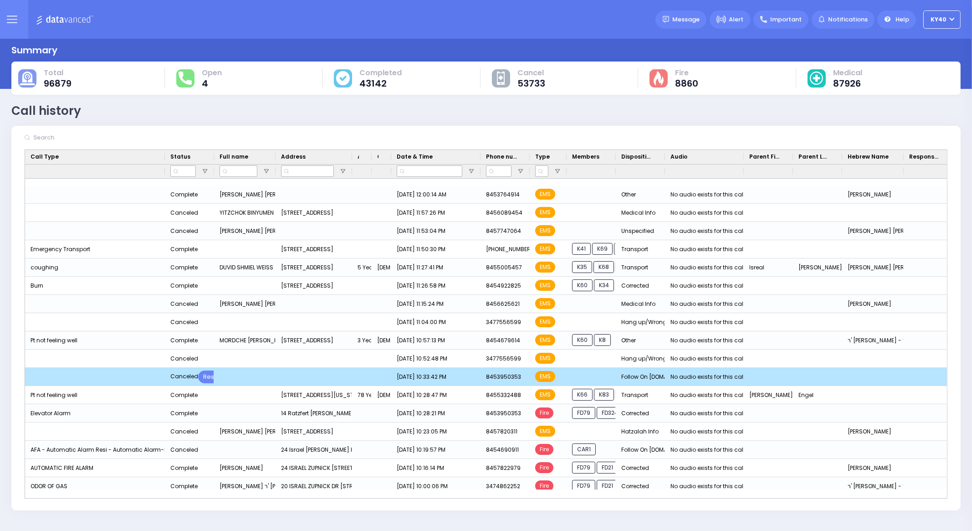
scroll to position [285, 0]
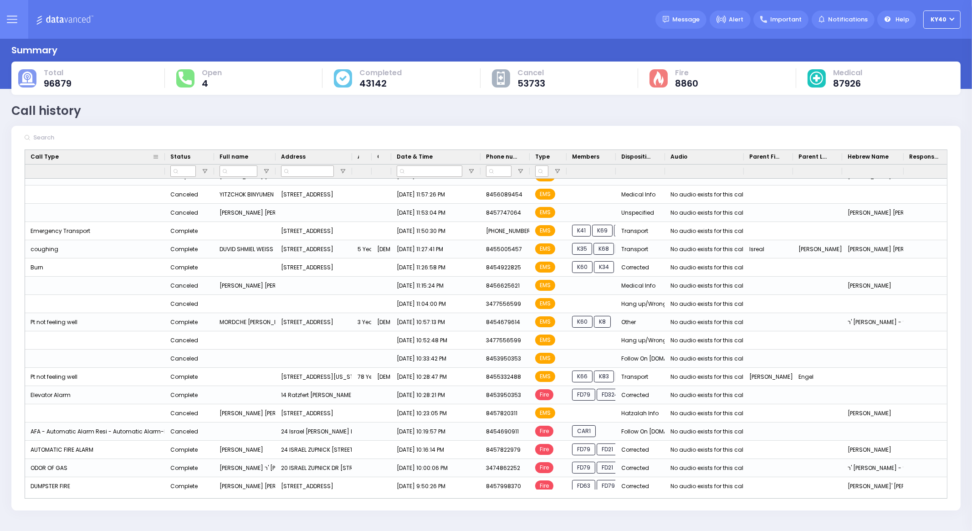
click at [13, 22] on icon at bounding box center [12, 19] width 10 height 10
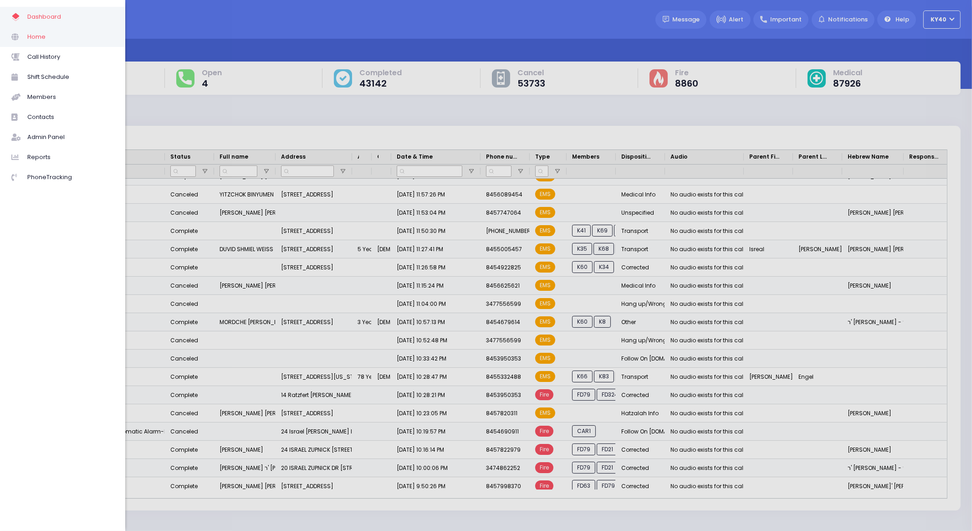
click at [33, 37] on span "Home" at bounding box center [70, 37] width 87 height 12
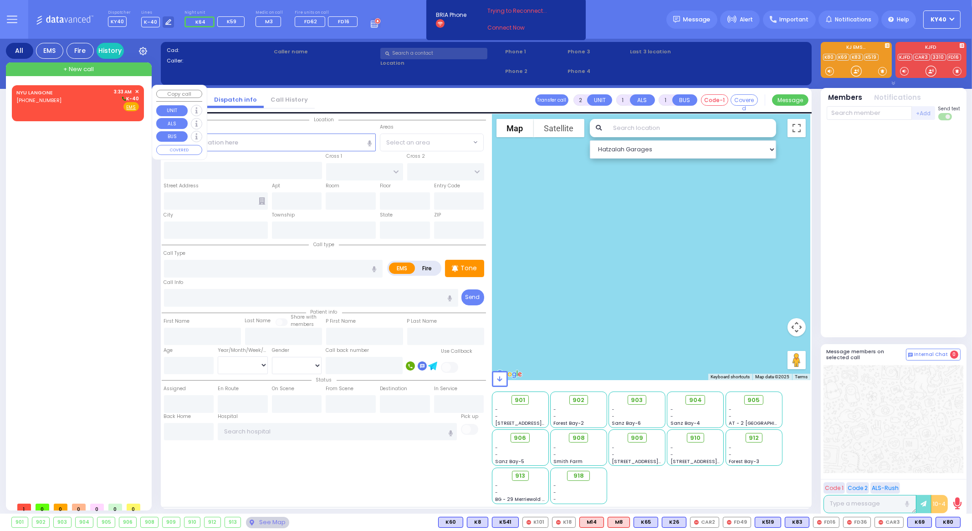
click at [66, 89] on div "NYU LANGONE [PHONE_NUMBER] 3:33 AM ✕ K-40" at bounding box center [77, 100] width 123 height 24
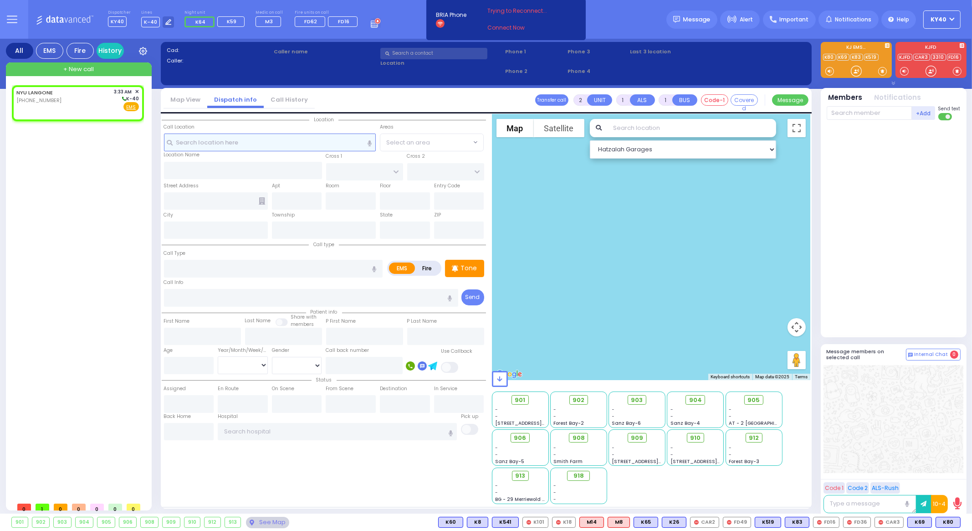
select select
radio input "true"
select select
type input "03:33"
select select "Hatzalah Garages"
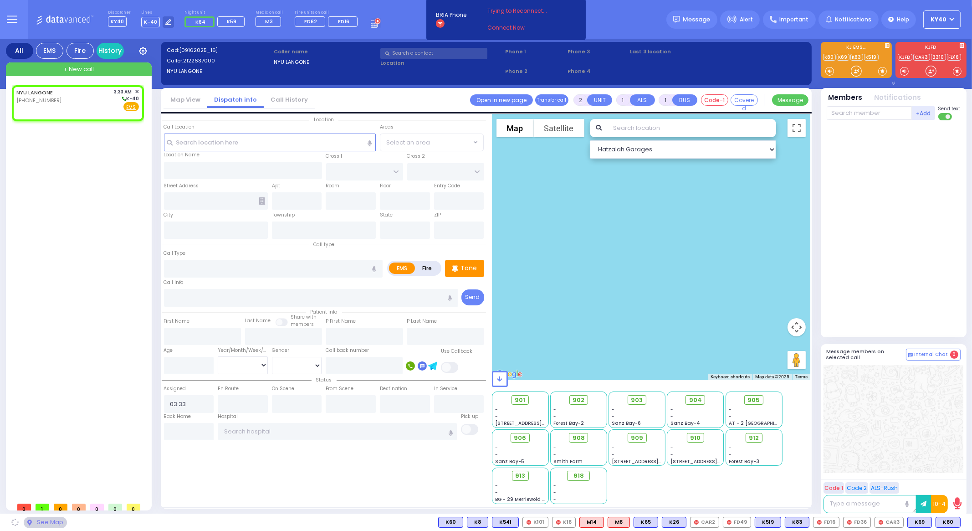
click at [24, 25] on button at bounding box center [11, 19] width 33 height 39
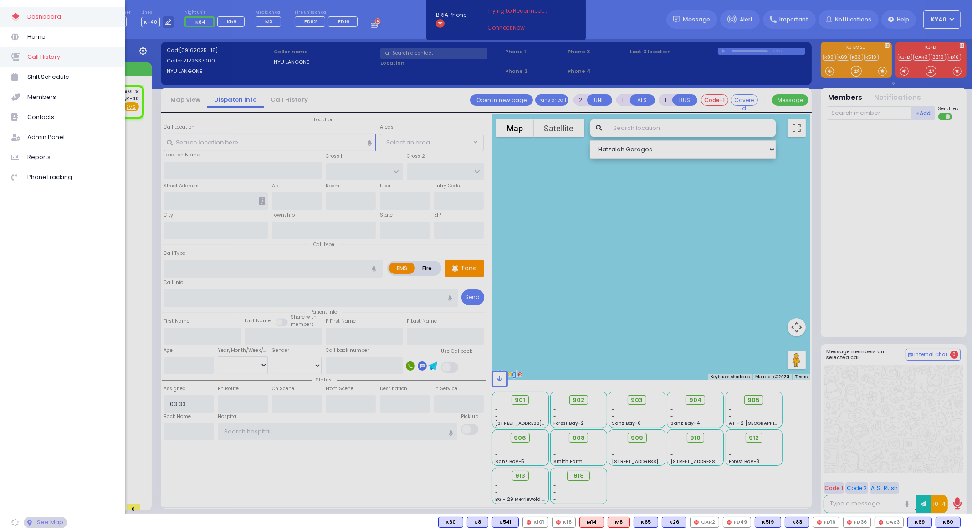
select select
radio input "true"
select select
select select "Hatzalah Garages"
click at [60, 56] on span "Call History" at bounding box center [70, 57] width 87 height 12
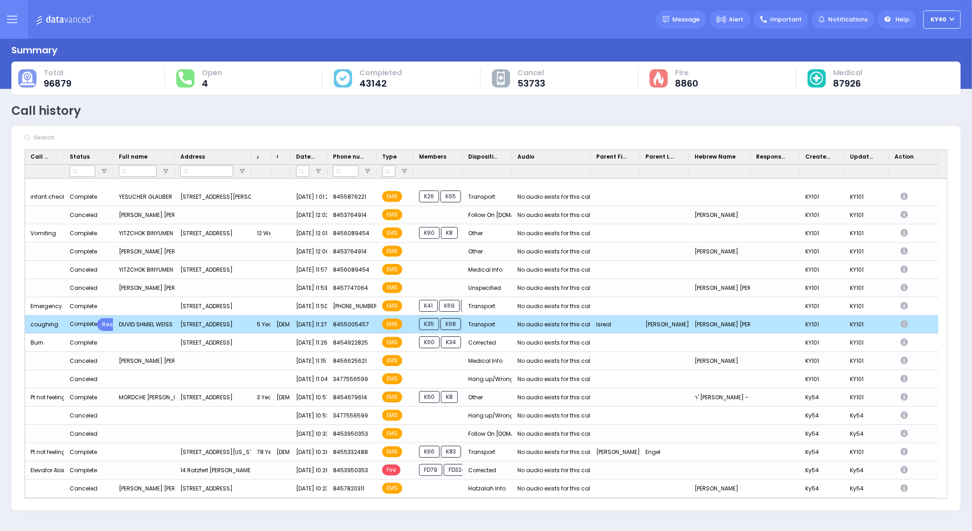
scroll to position [227, 0]
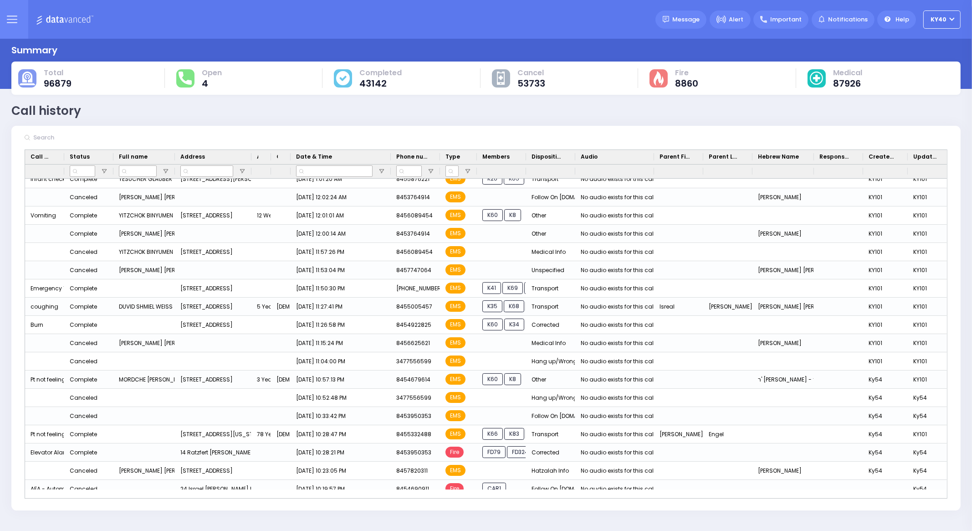
drag, startPoint x: 326, startPoint y: 154, endPoint x: 391, endPoint y: 165, distance: 66.6
click at [391, 165] on div "Call Type Status Full name Age" at bounding box center [513, 164] width 976 height 28
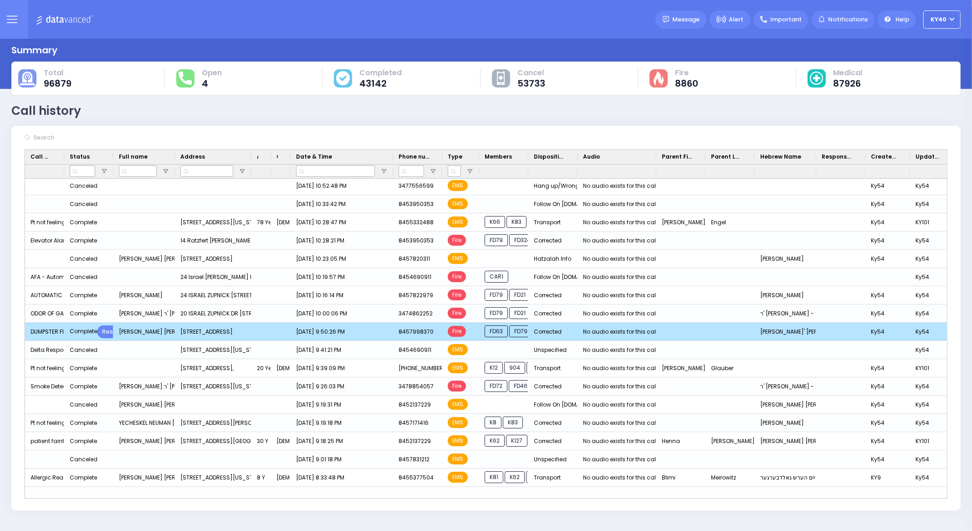
scroll to position [455, 0]
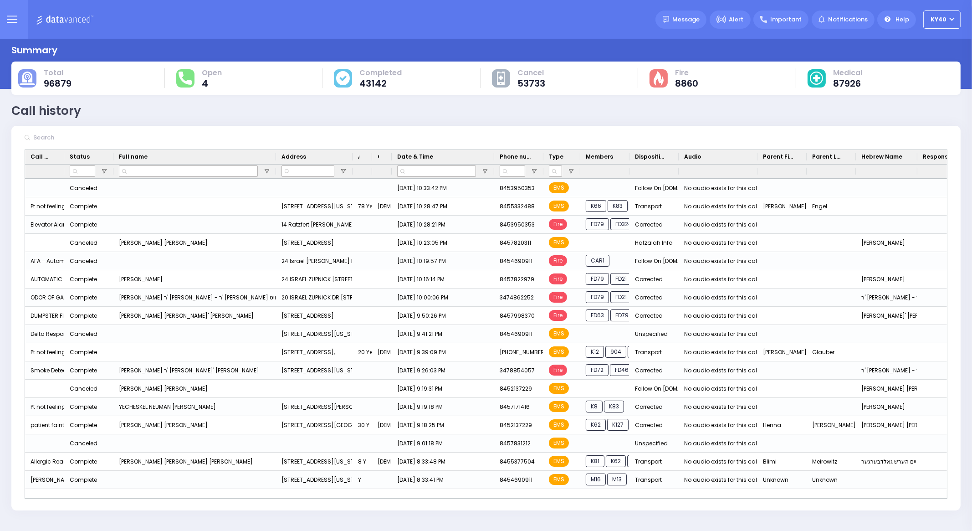
drag, startPoint x: 173, startPoint y: 155, endPoint x: 274, endPoint y: 170, distance: 101.8
click at [274, 170] on div "Call Type Status Full name Age" at bounding box center [565, 164] width 1080 height 28
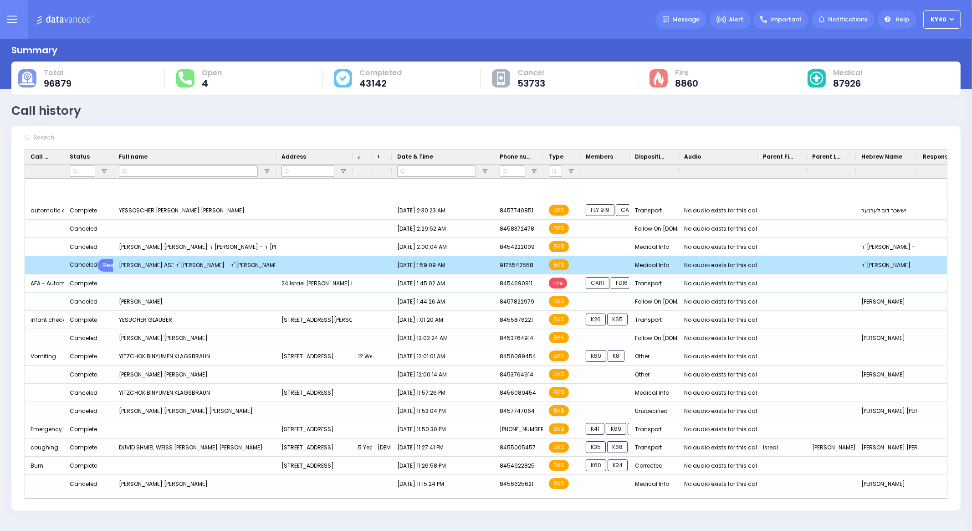
scroll to position [113, 0]
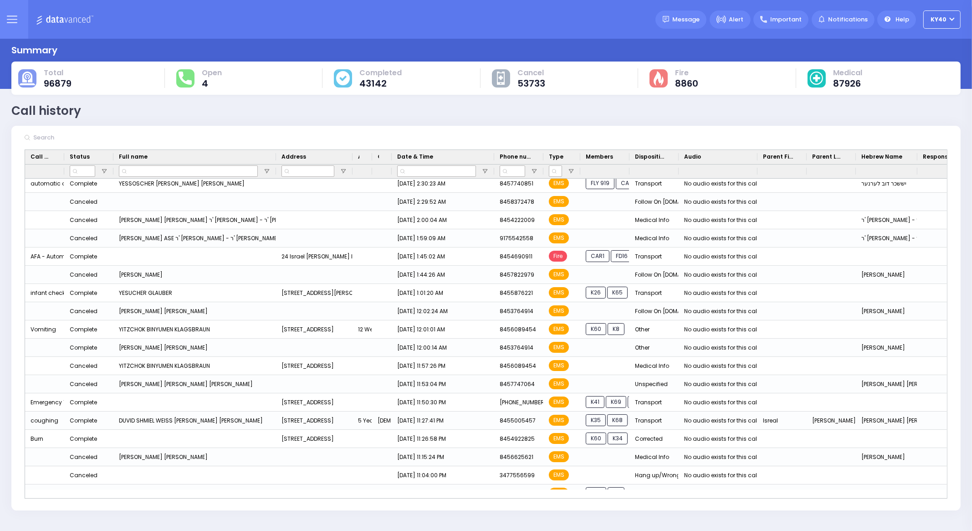
click at [11, 20] on icon at bounding box center [12, 20] width 10 height 0
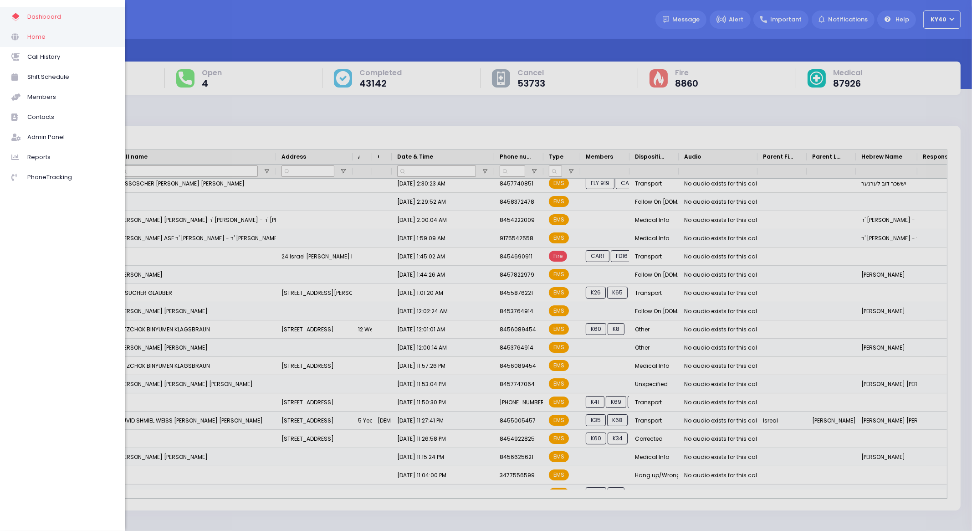
click at [31, 40] on span "Home" at bounding box center [70, 37] width 87 height 12
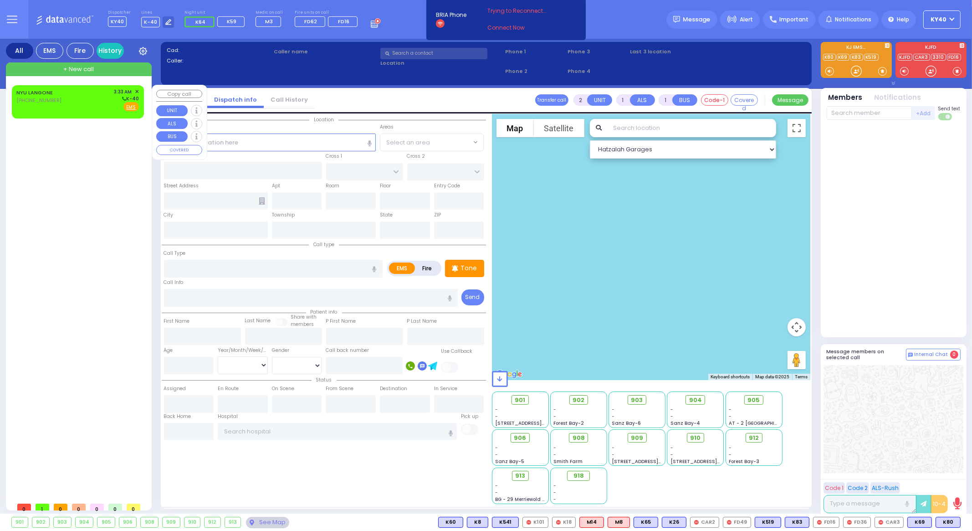
click at [75, 95] on div "NYU LANGONE [PHONE_NUMBER] 3:33 AM ✕ K-40" at bounding box center [77, 100] width 123 height 24
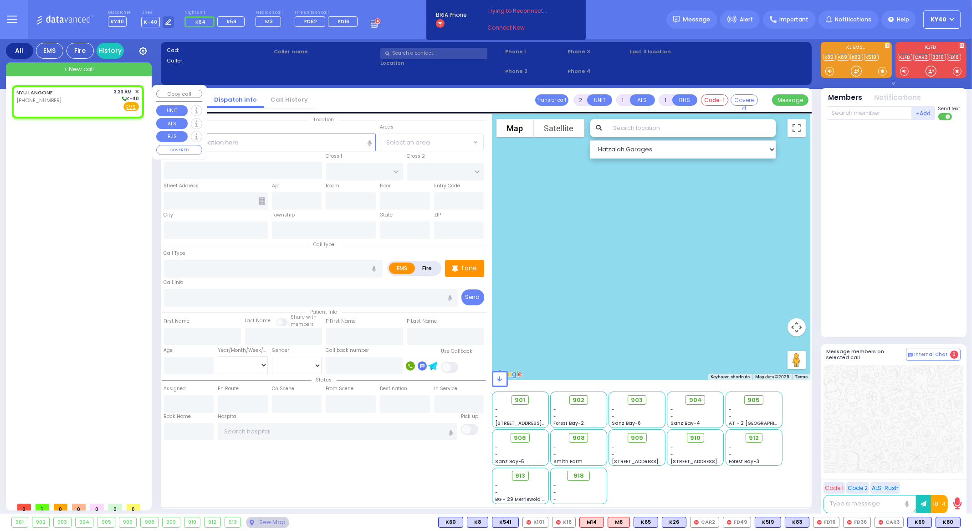
select select
radio input "true"
select select
type input "03:33"
select select "Hatzalah Garages"
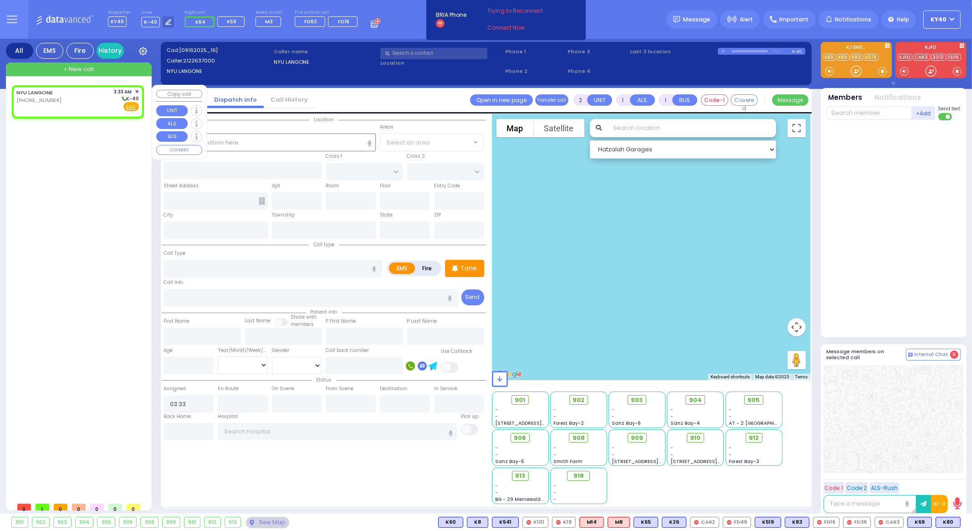
click at [137, 91] on span "✕" at bounding box center [137, 92] width 4 height 8
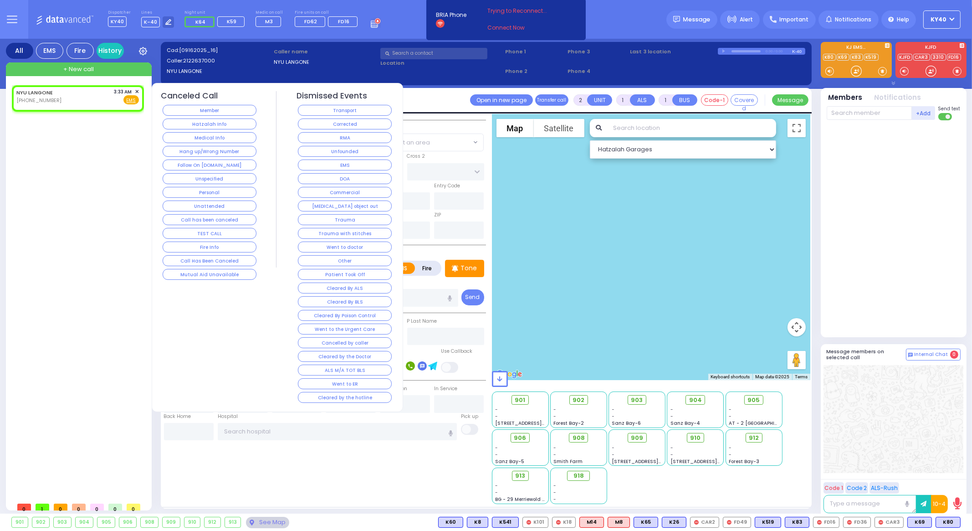
select select
radio input "true"
select select
select select "Hatzalah Garages"
click at [219, 135] on button "Medical Info" at bounding box center [210, 137] width 94 height 11
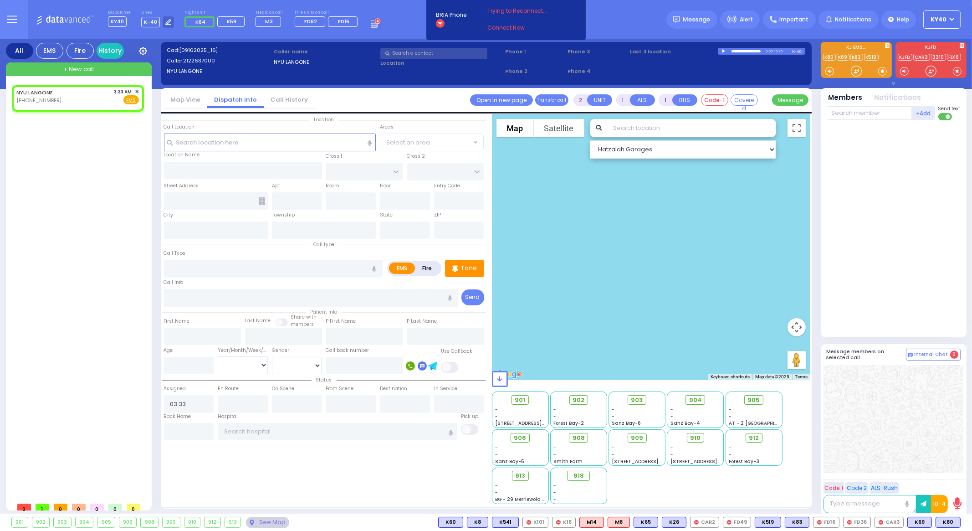
select select
radio input "true"
select select
